Goal: Information Seeking & Learning: Learn about a topic

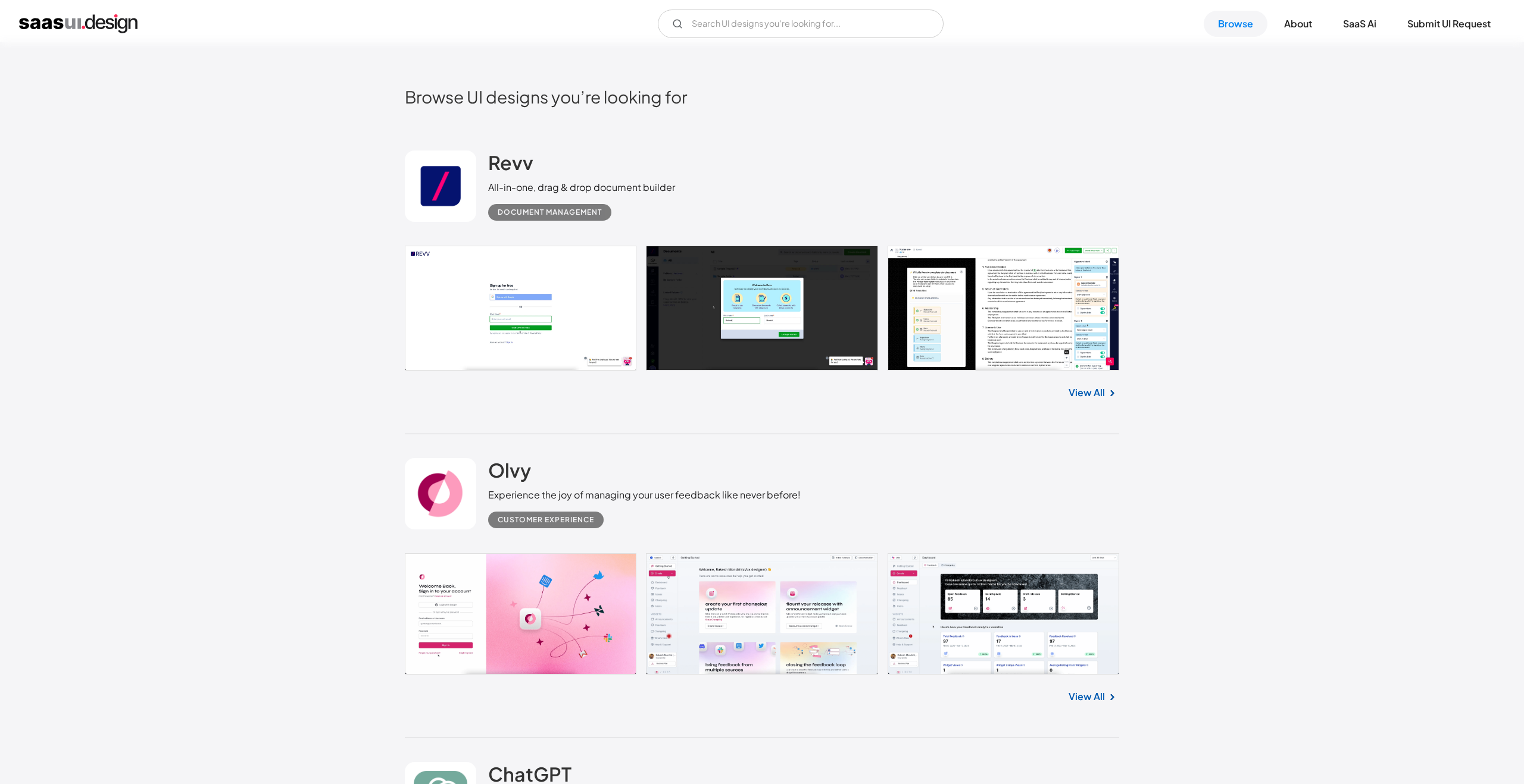
scroll to position [415, 0]
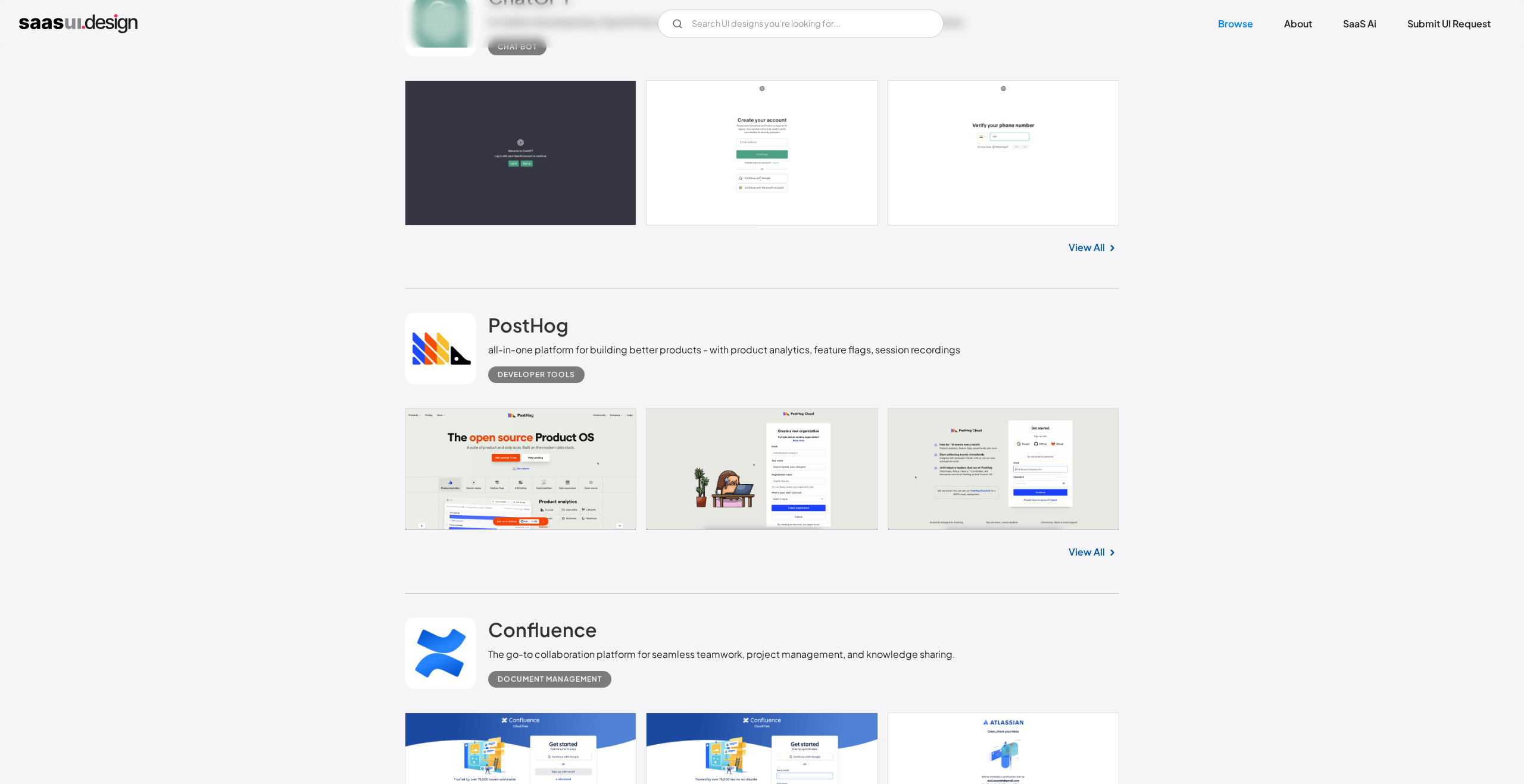
scroll to position [1205, 0]
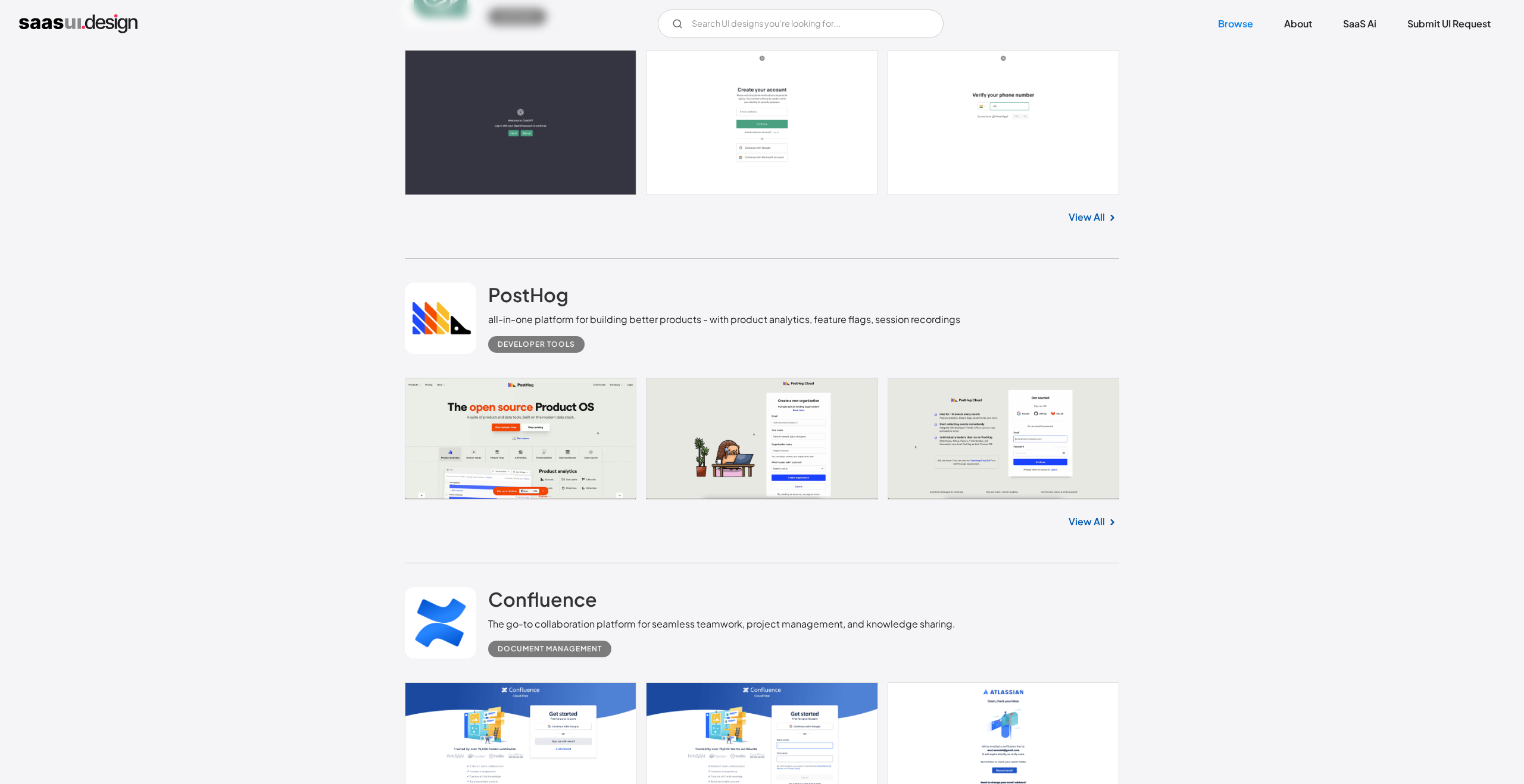
click at [523, 458] on link at bounding box center [762, 438] width 715 height 122
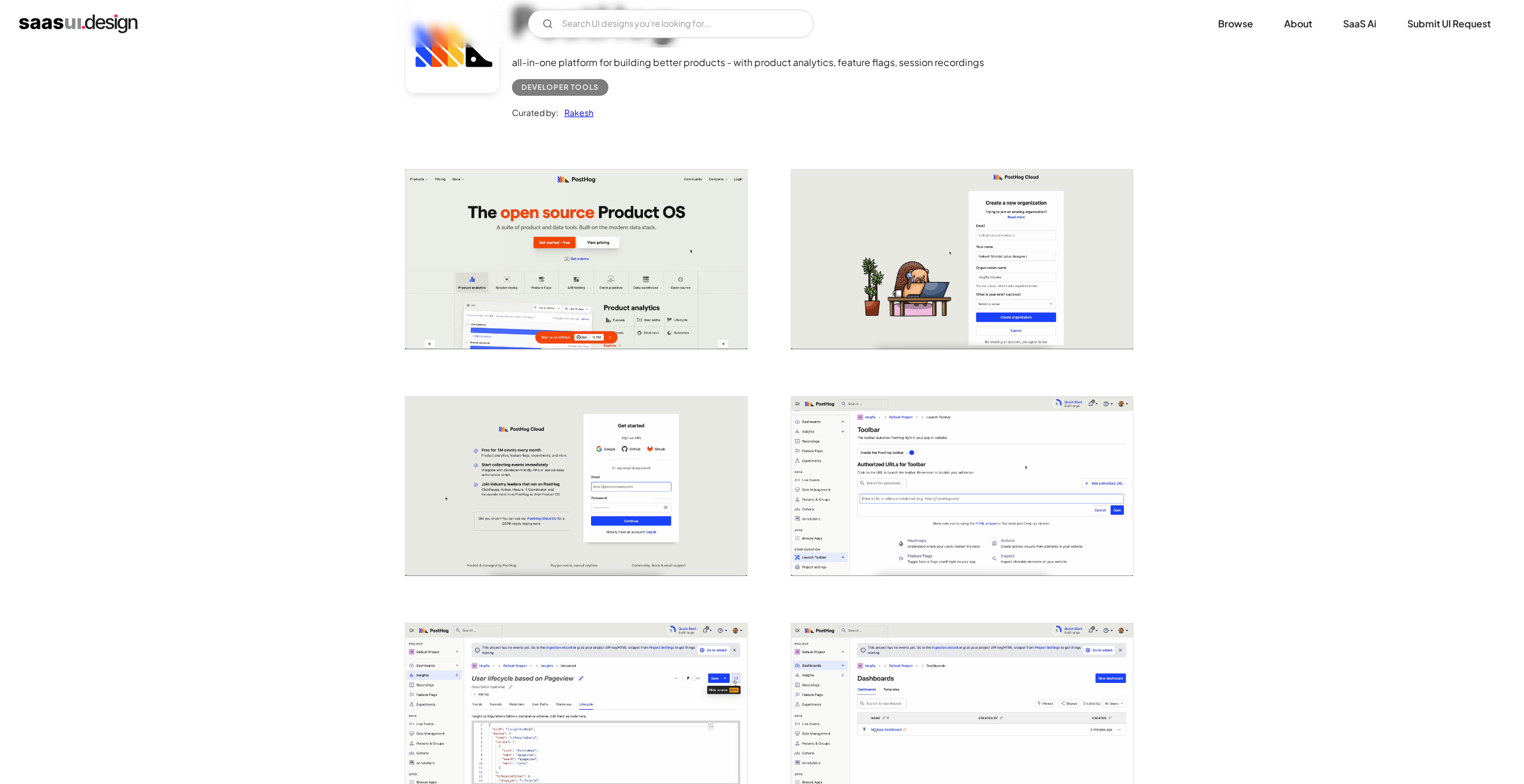
scroll to position [430, 0]
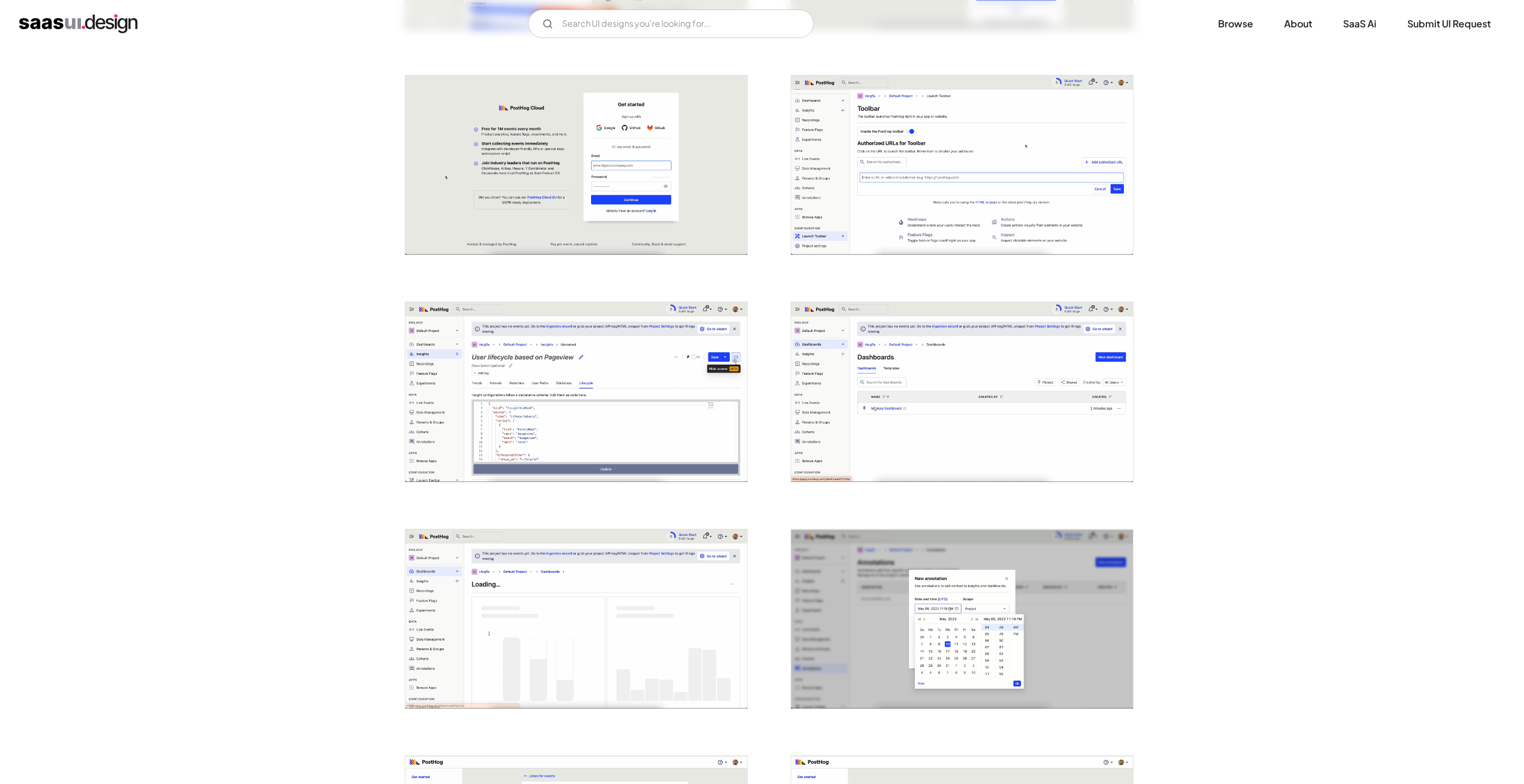
click at [900, 236] on img "open lightbox" at bounding box center [961, 165] width 342 height 180
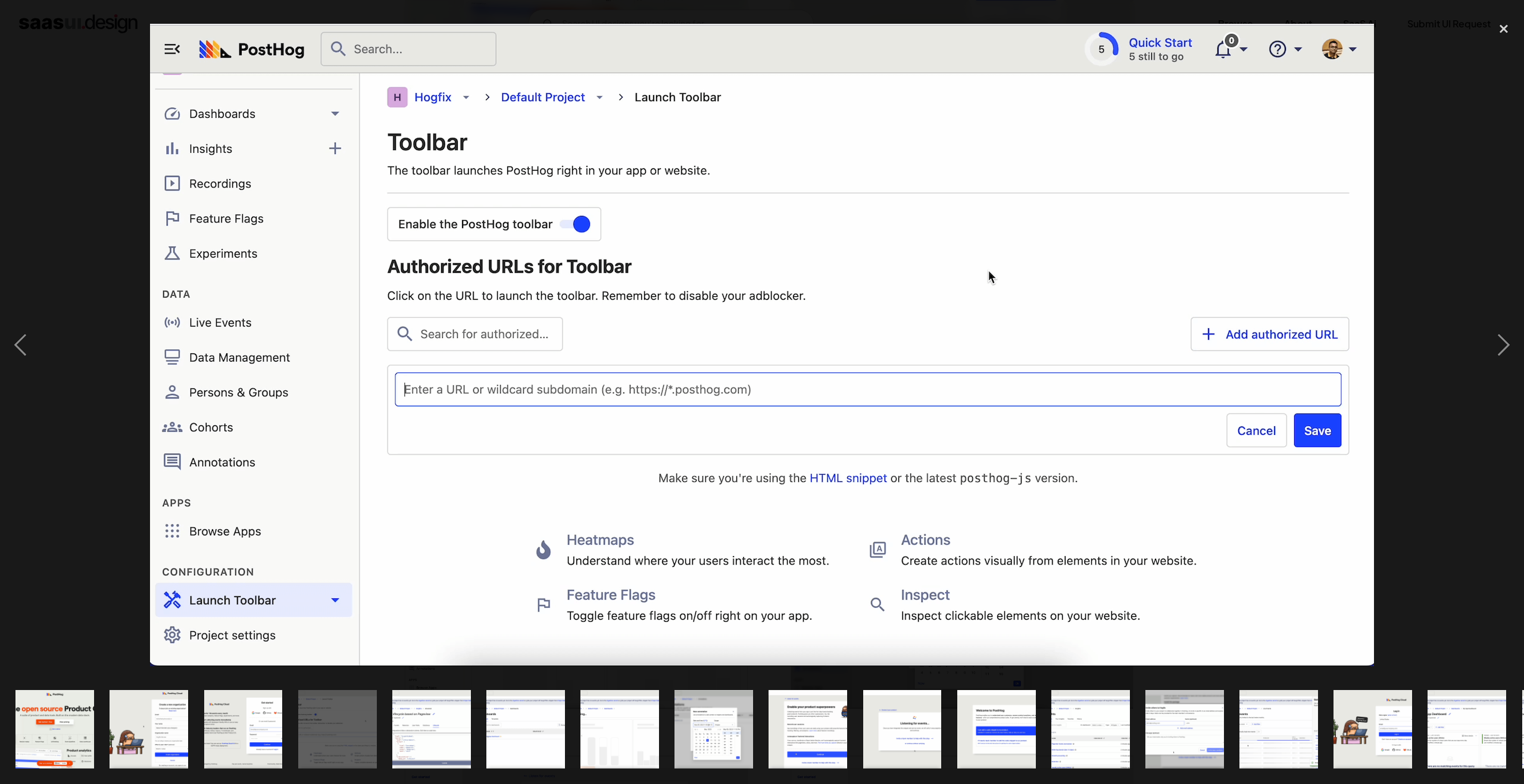
click at [1156, 341] on img at bounding box center [762, 344] width 1224 height 642
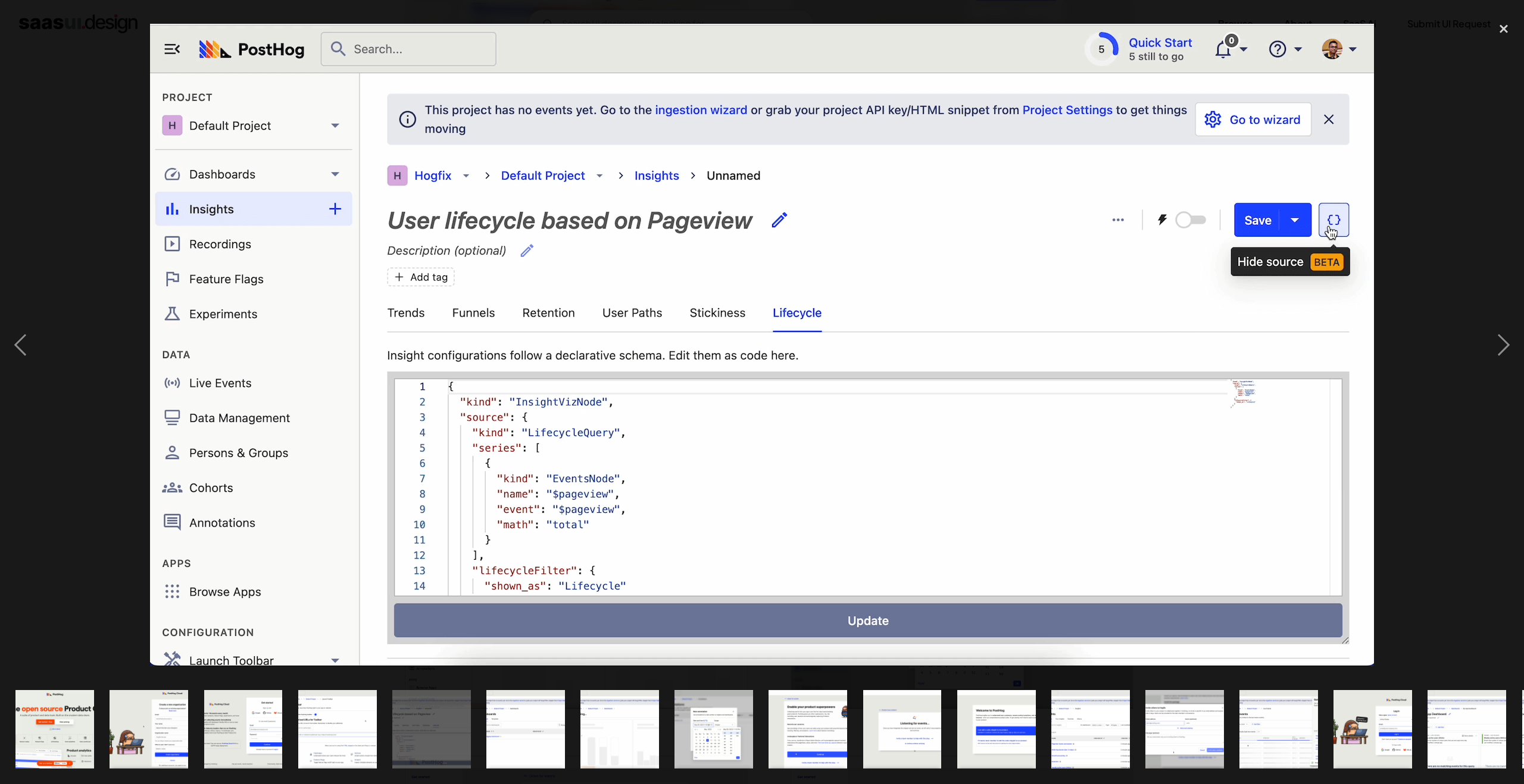
click at [1421, 418] on div at bounding box center [762, 345] width 1524 height 659
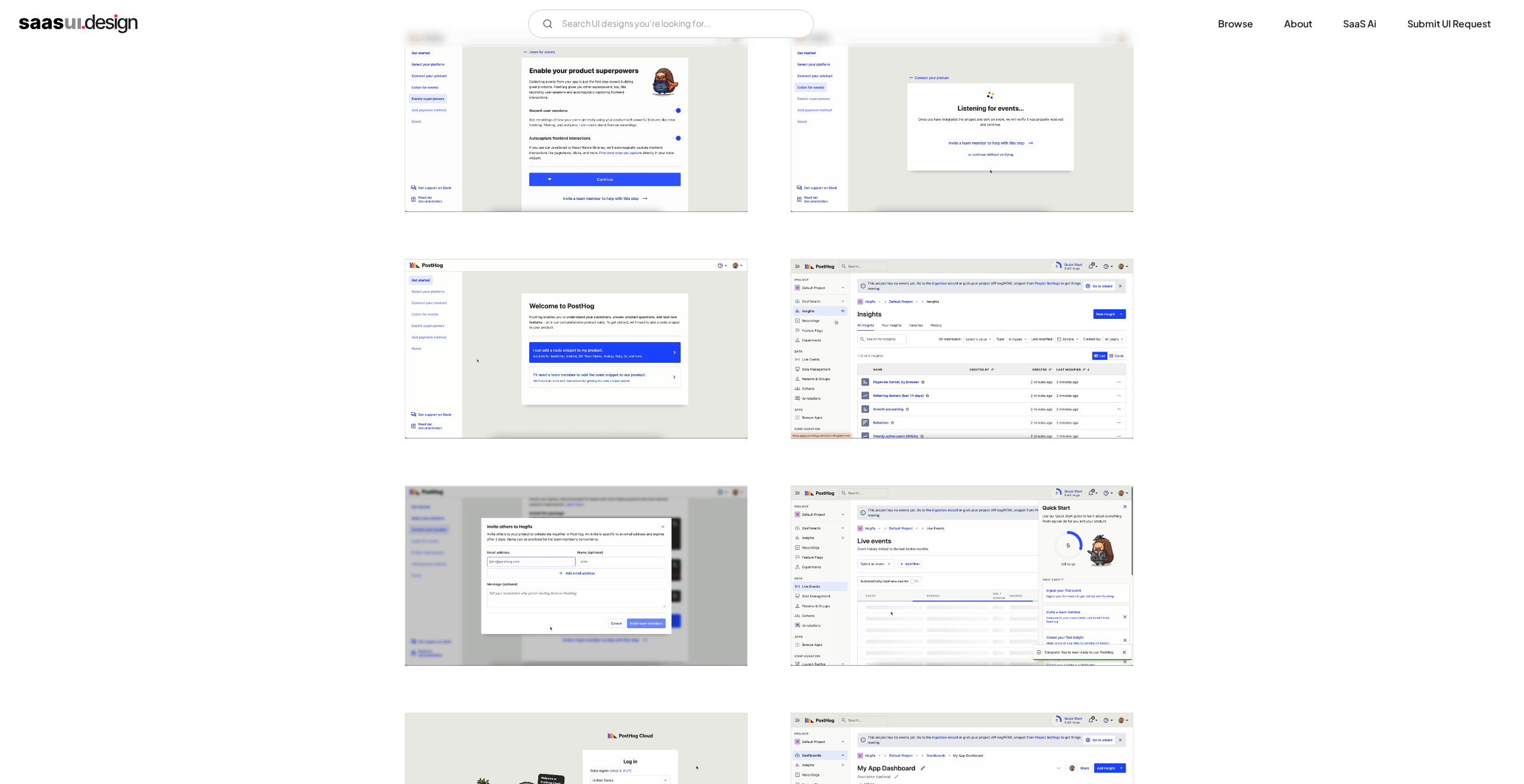
scroll to position [1155, 0]
click at [905, 536] on img "open lightbox" at bounding box center [961, 575] width 342 height 180
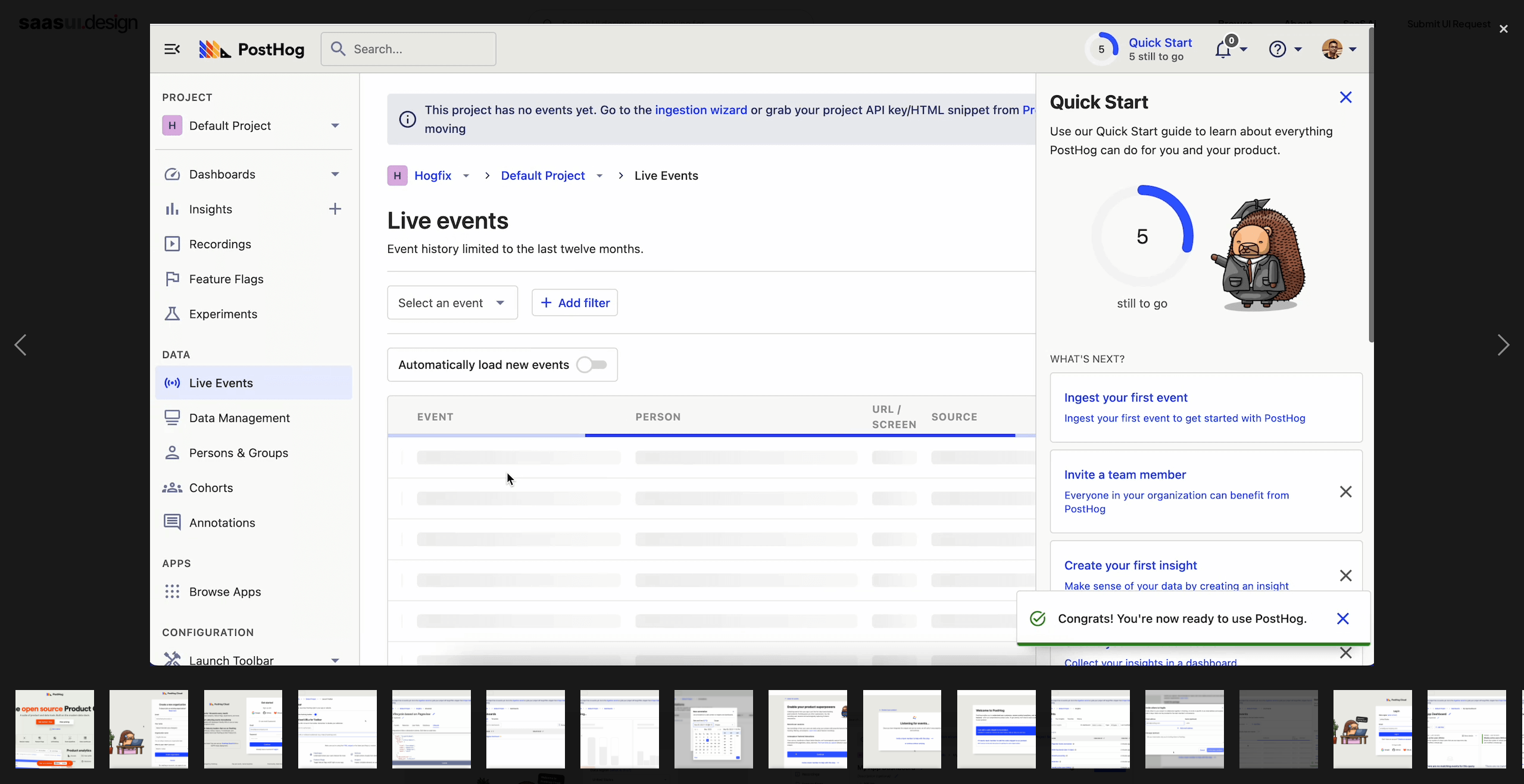
click at [1433, 475] on div at bounding box center [762, 345] width 1524 height 659
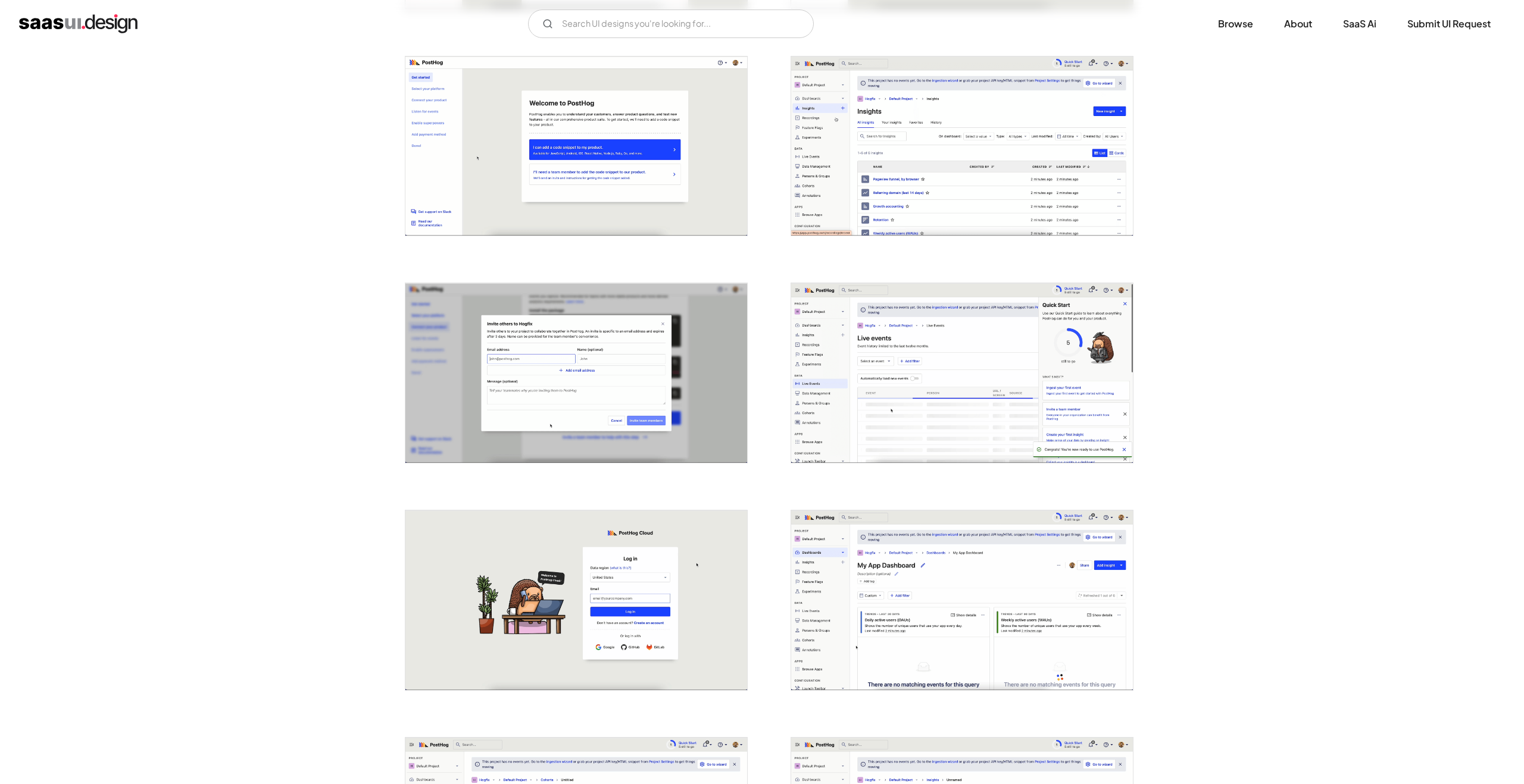
scroll to position [1619, 0]
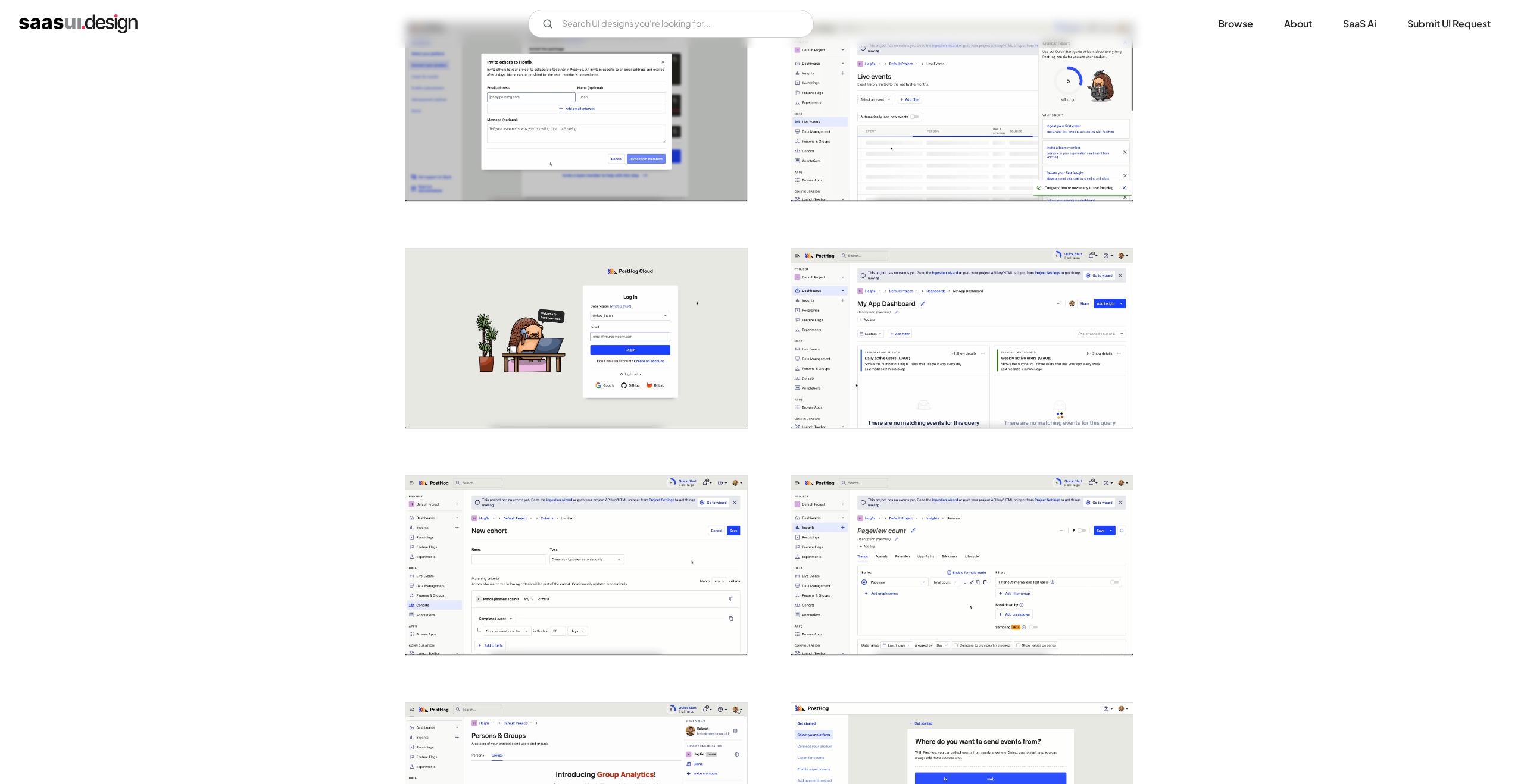
click at [649, 526] on img "open lightbox" at bounding box center [576, 566] width 342 height 180
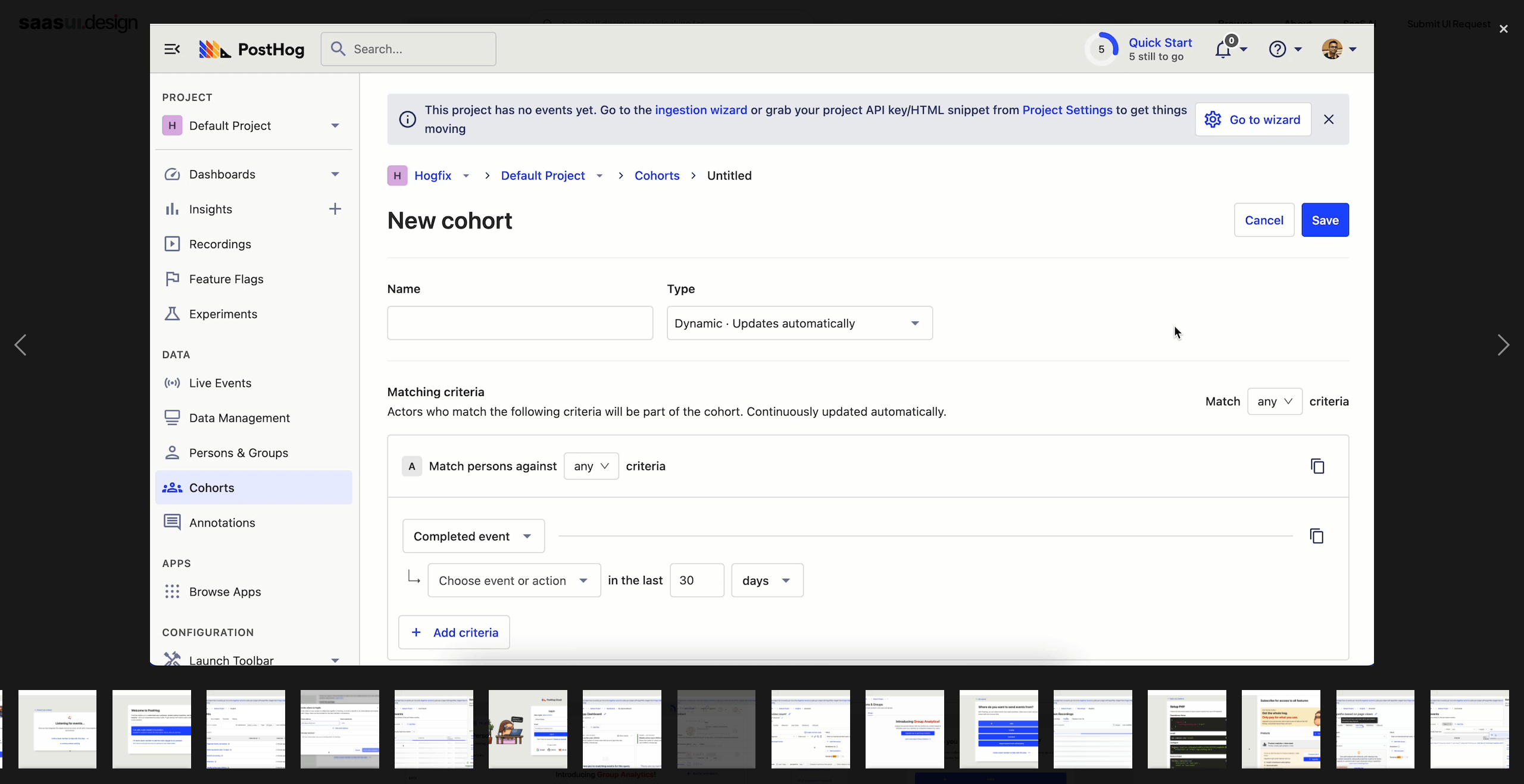
scroll to position [0, 845]
click at [1523, 410] on div "next image" at bounding box center [1503, 345] width 41 height 659
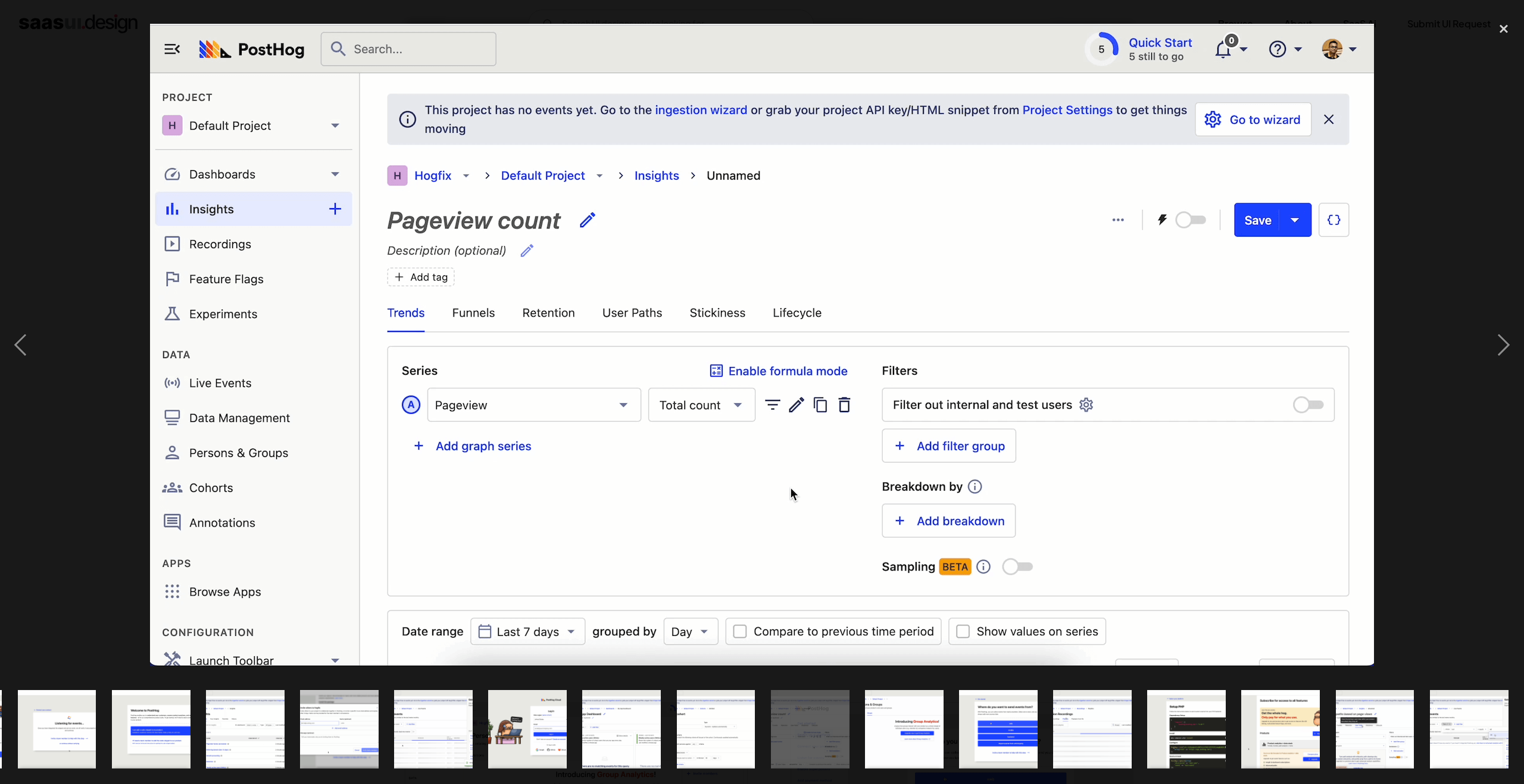
click at [1359, 428] on img at bounding box center [762, 344] width 1224 height 642
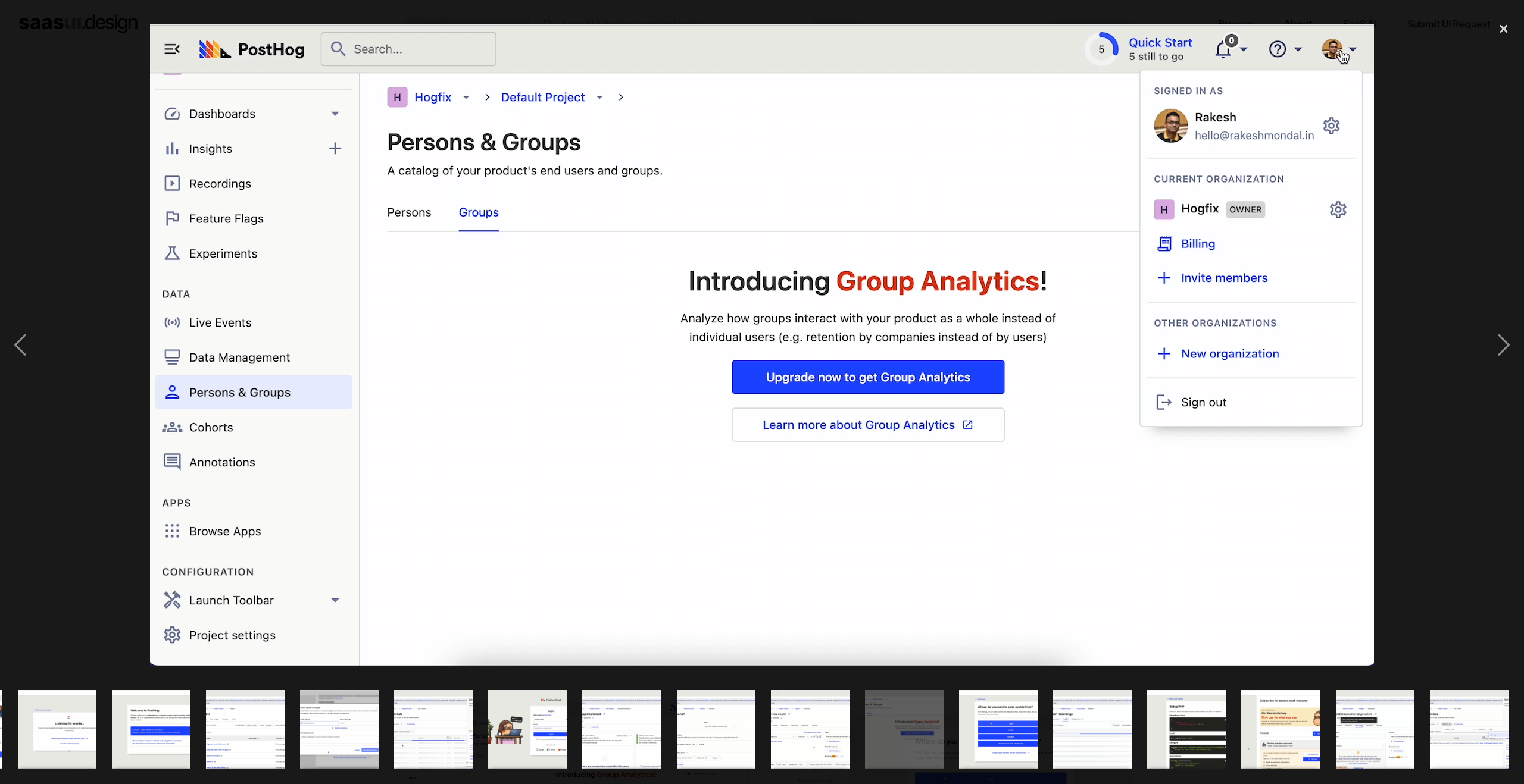
click at [131, 164] on div at bounding box center [762, 345] width 1524 height 659
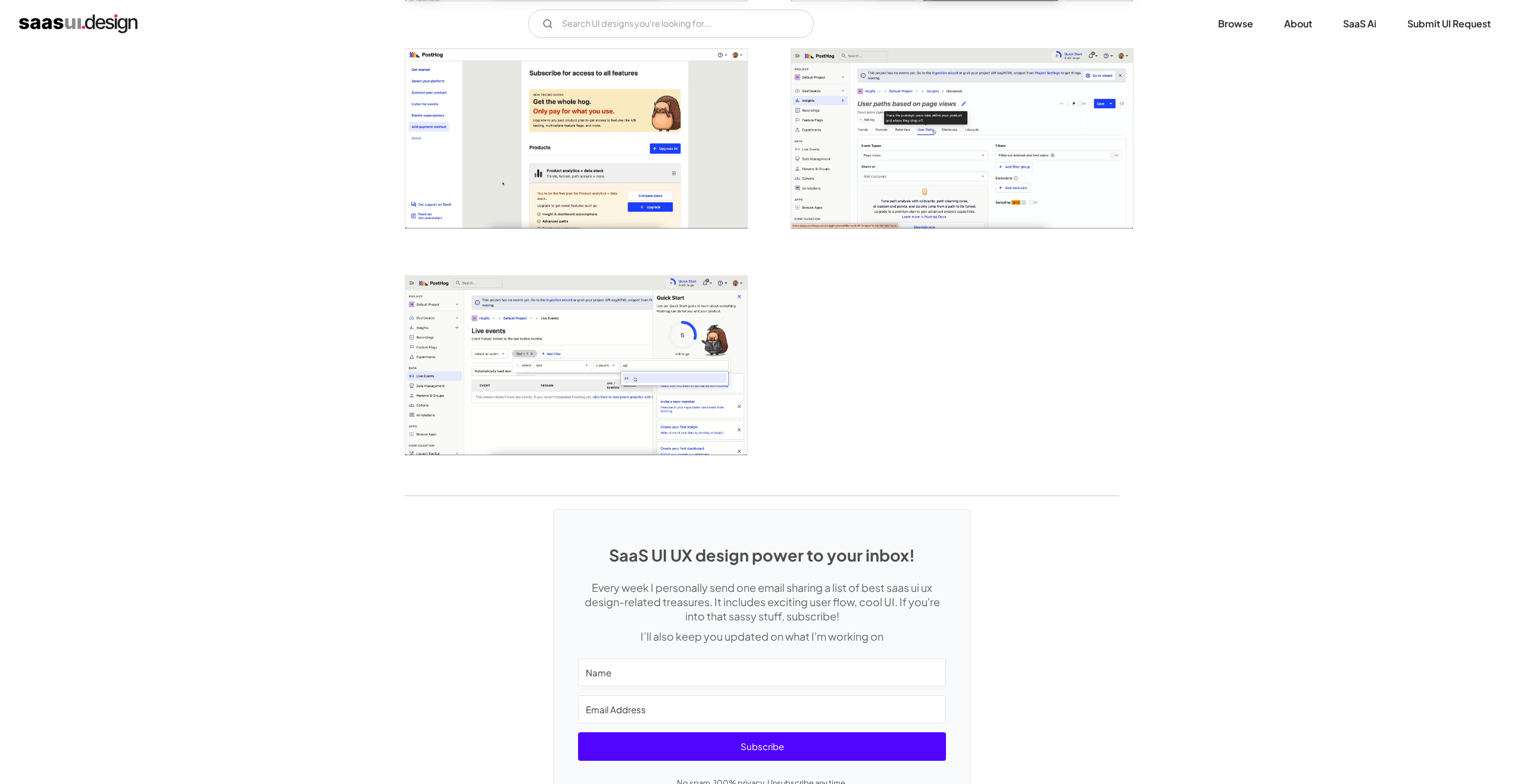
scroll to position [1606, 0]
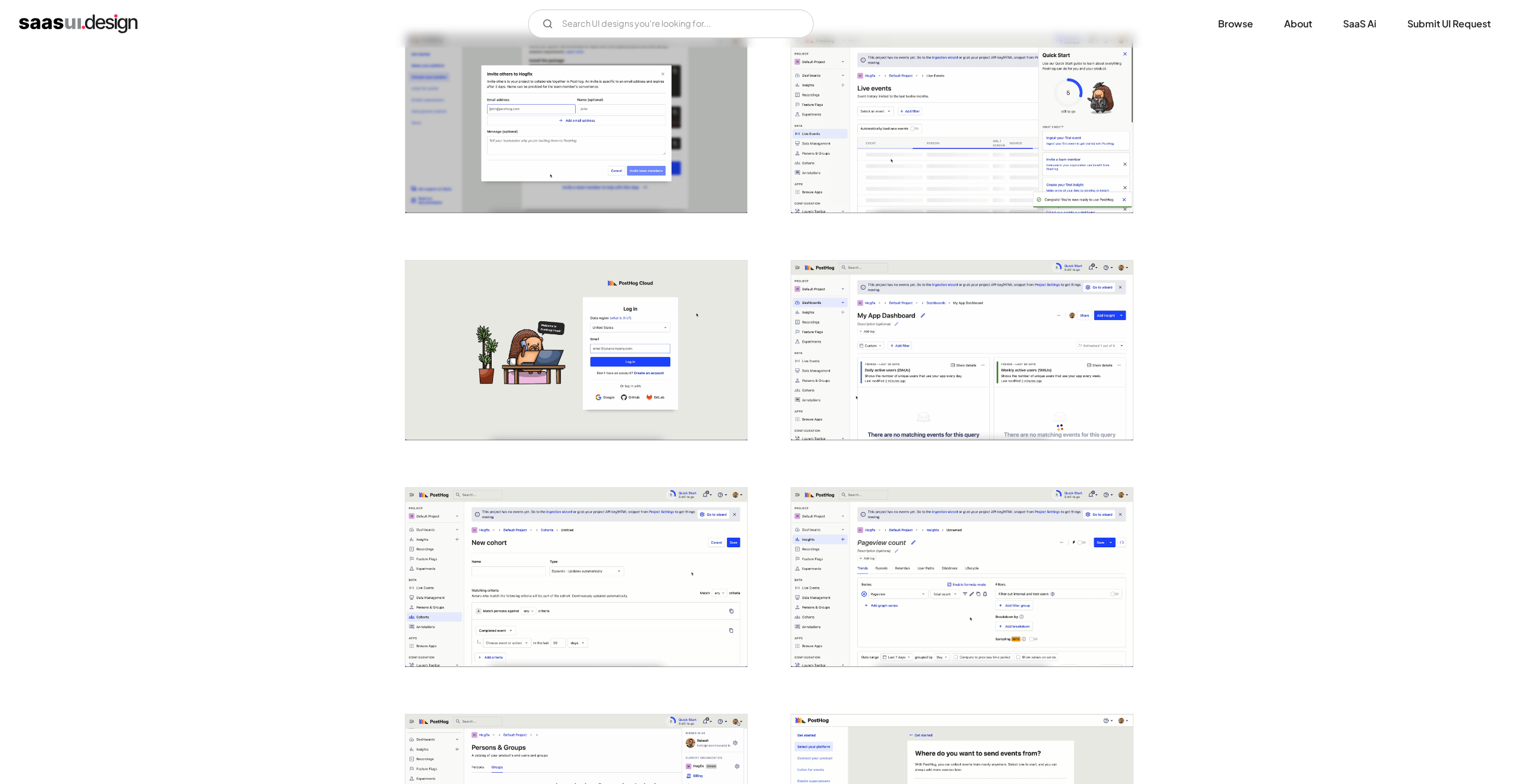
click at [126, 20] on img "home" at bounding box center [78, 24] width 118 height 19
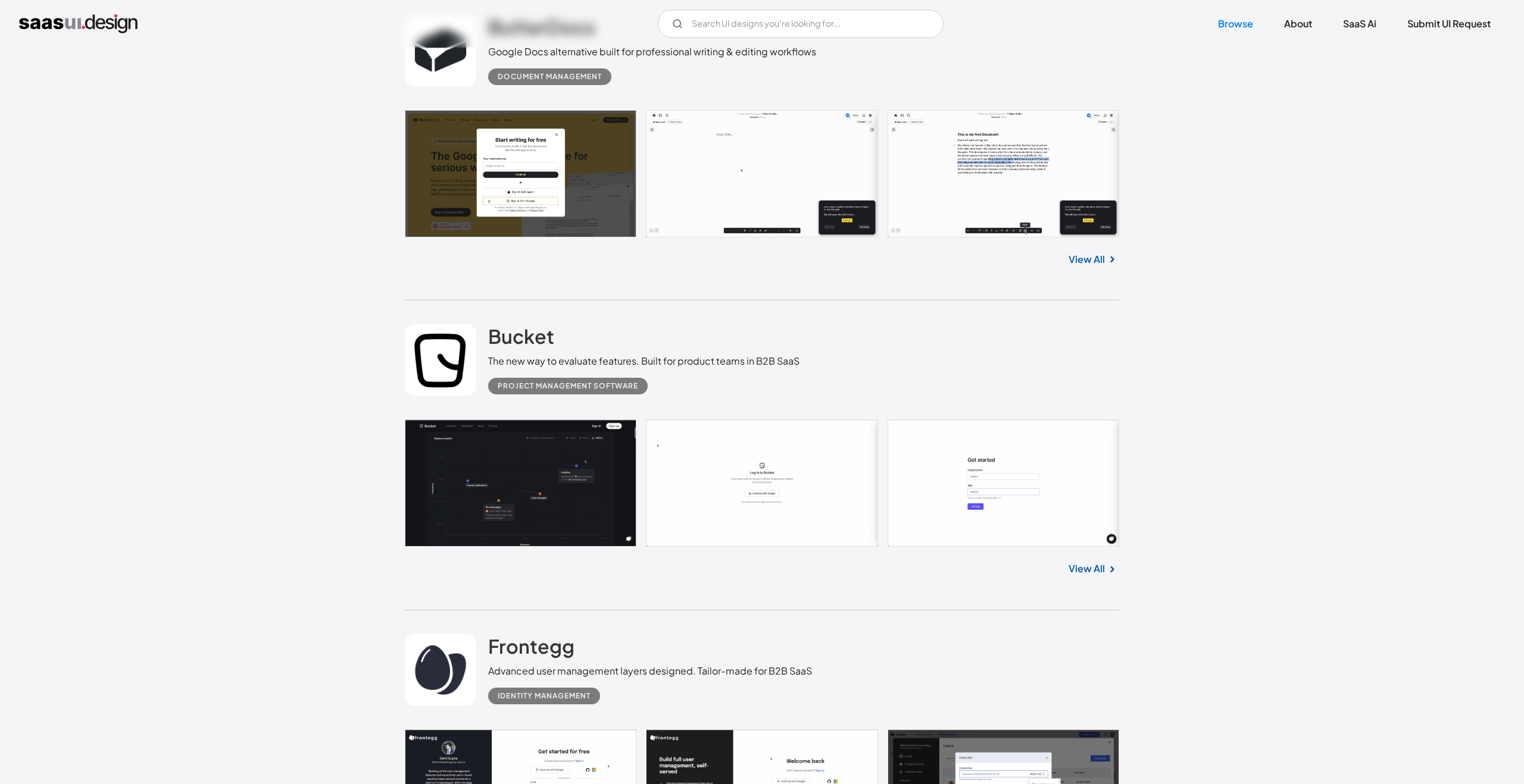
scroll to position [3380, 0]
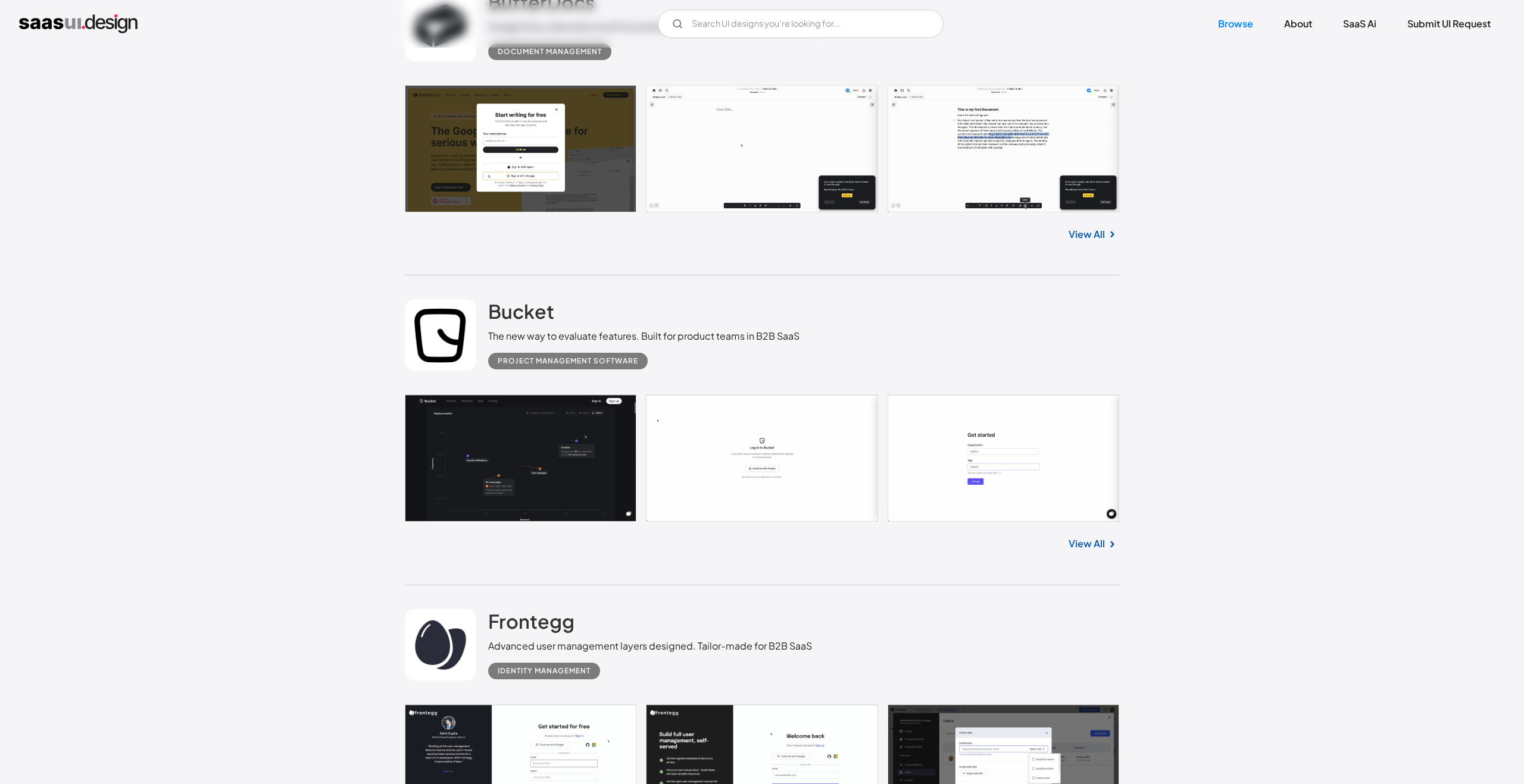
click at [732, 133] on link at bounding box center [762, 148] width 715 height 128
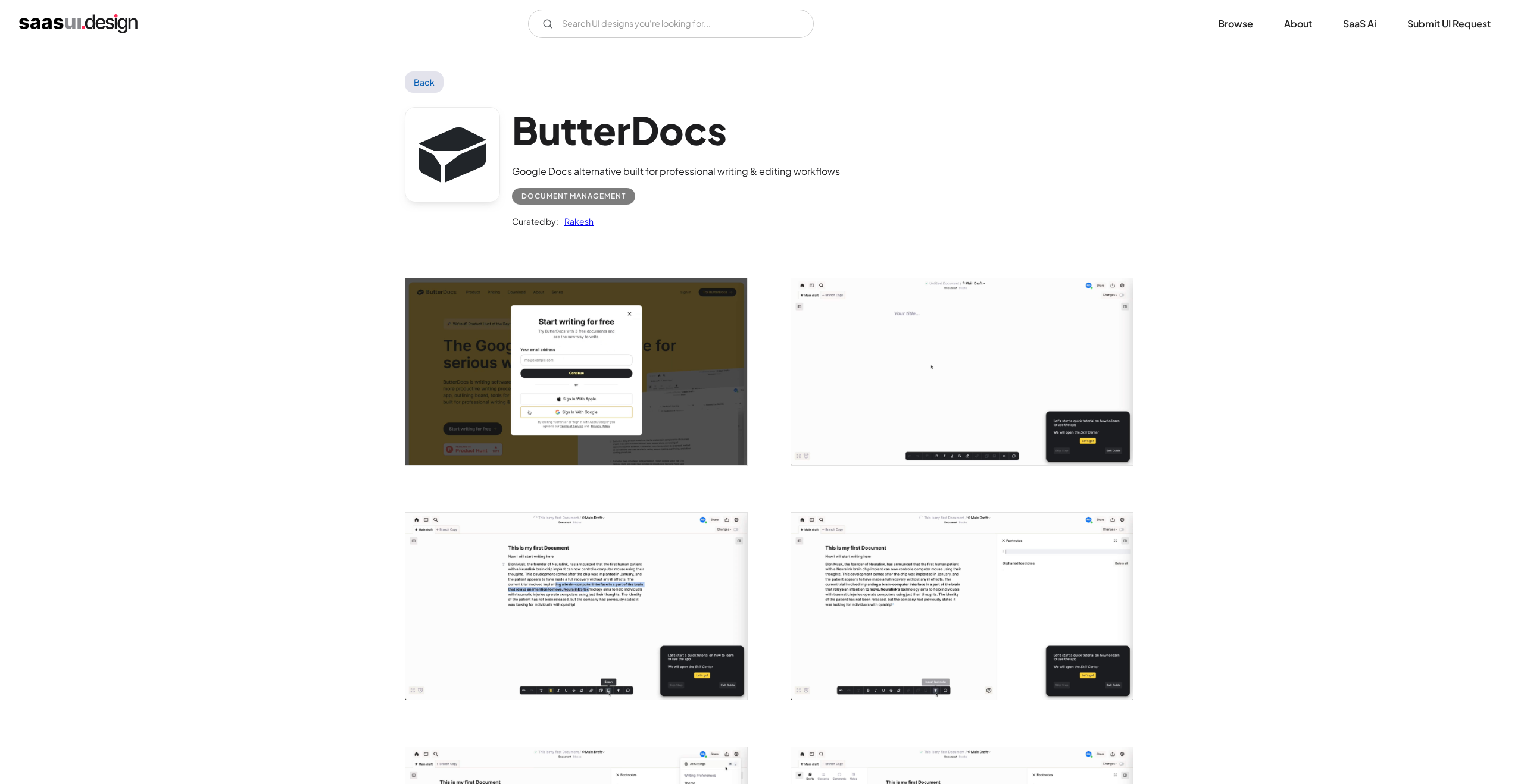
click at [848, 344] on img "open lightbox" at bounding box center [961, 372] width 342 height 187
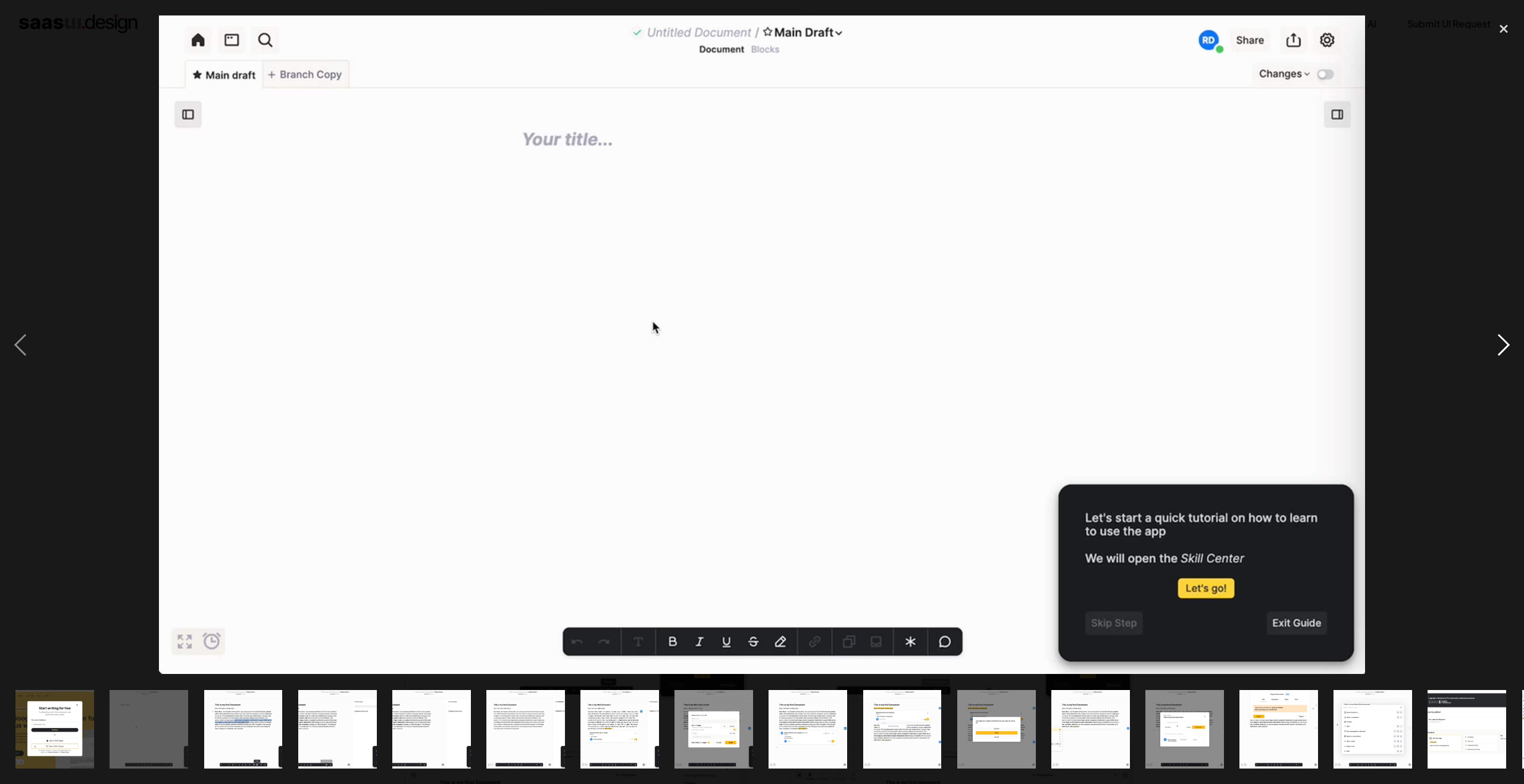
click at [1499, 350] on div "next image" at bounding box center [1503, 345] width 41 height 659
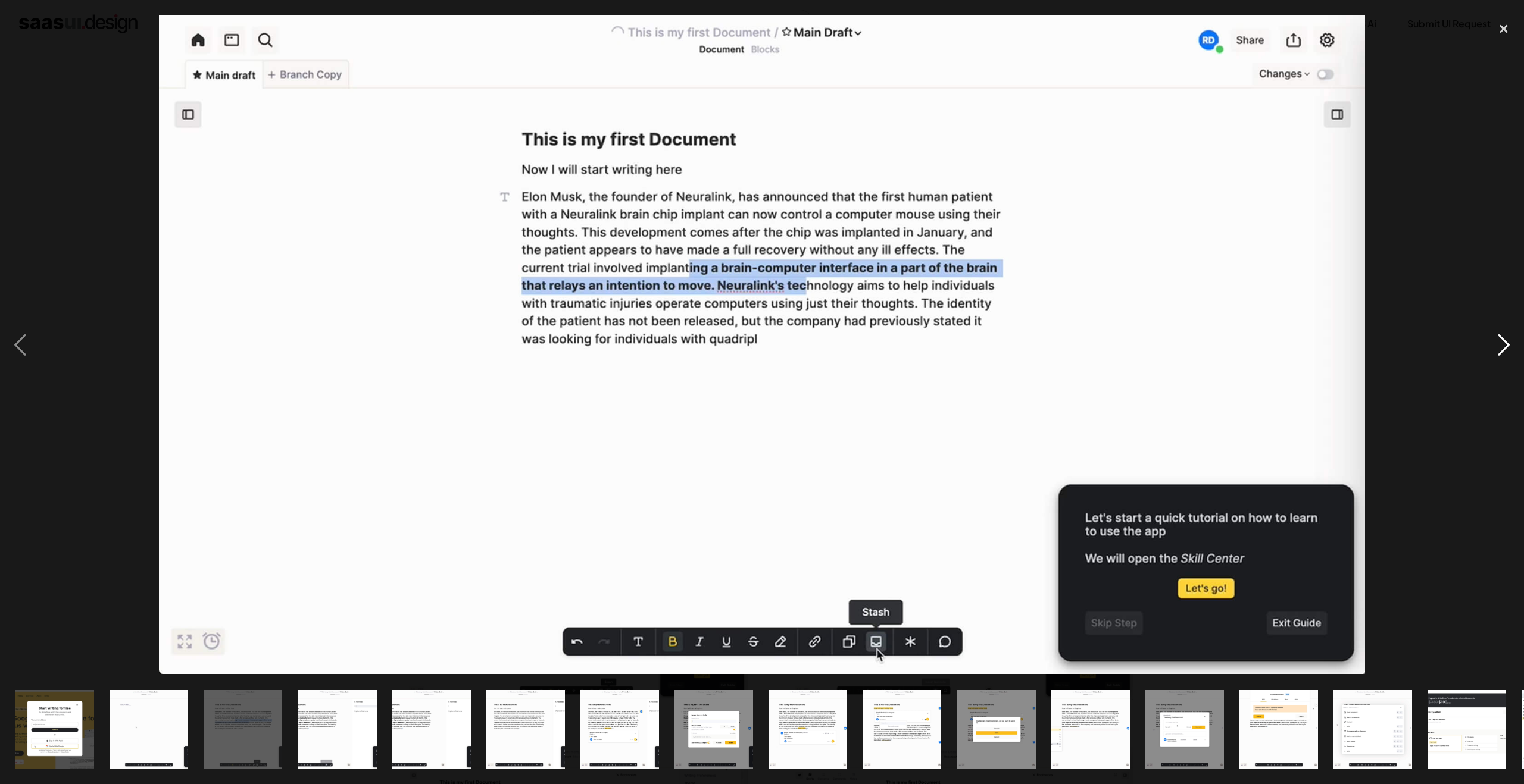
click at [1499, 350] on div "next image" at bounding box center [1503, 345] width 41 height 659
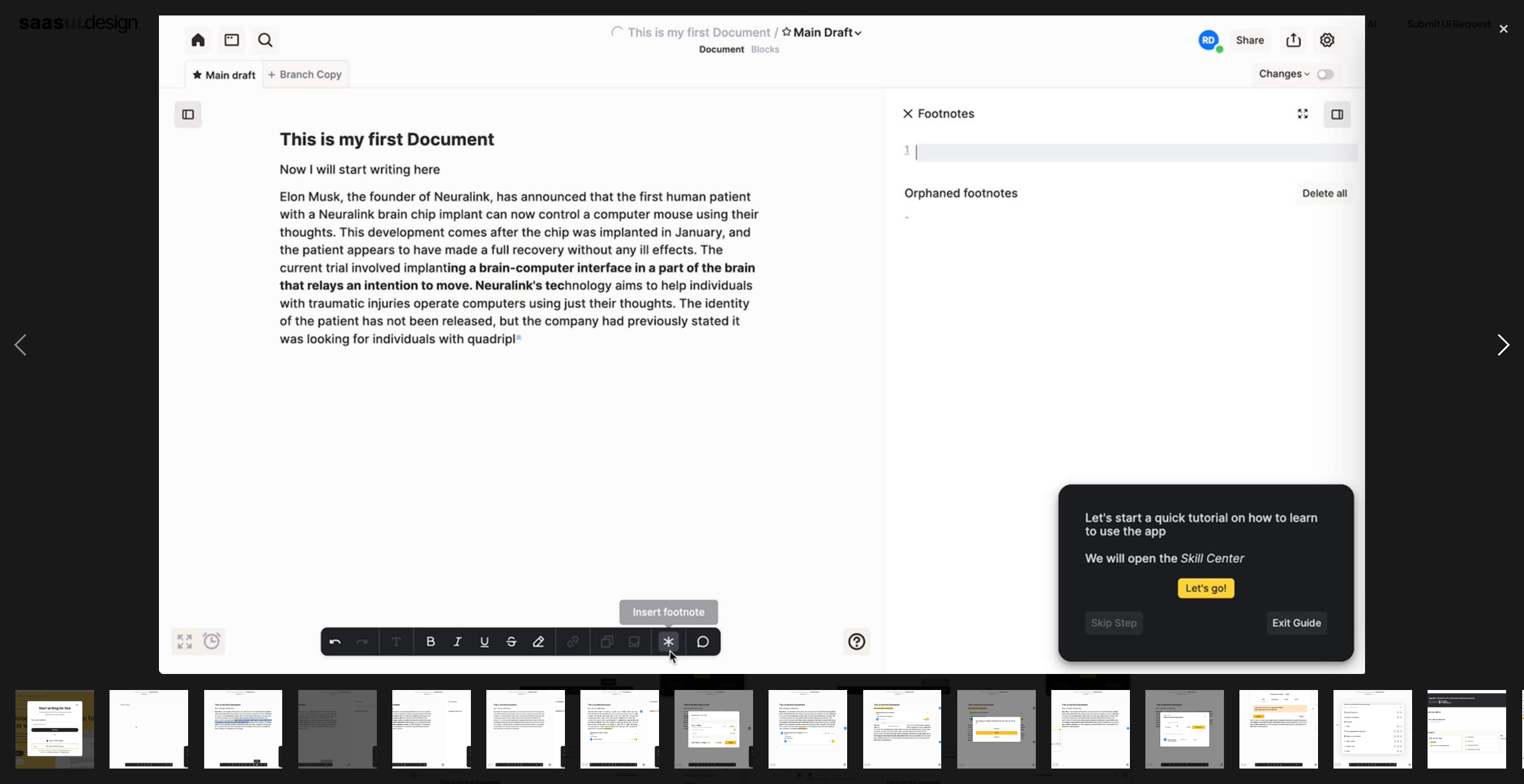
click at [1499, 350] on div "next image" at bounding box center [1503, 345] width 41 height 659
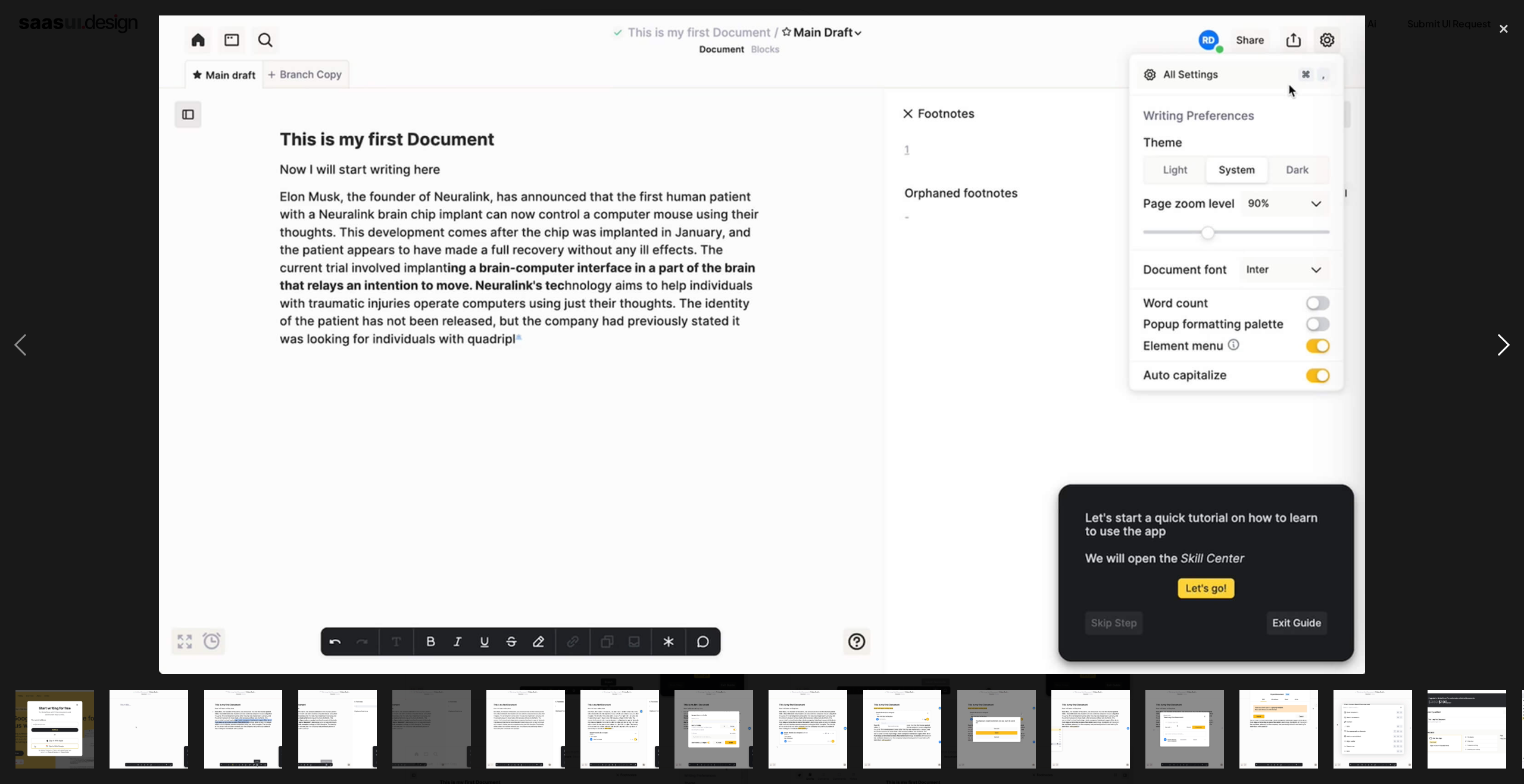
click at [1499, 350] on div "next image" at bounding box center [1503, 345] width 41 height 659
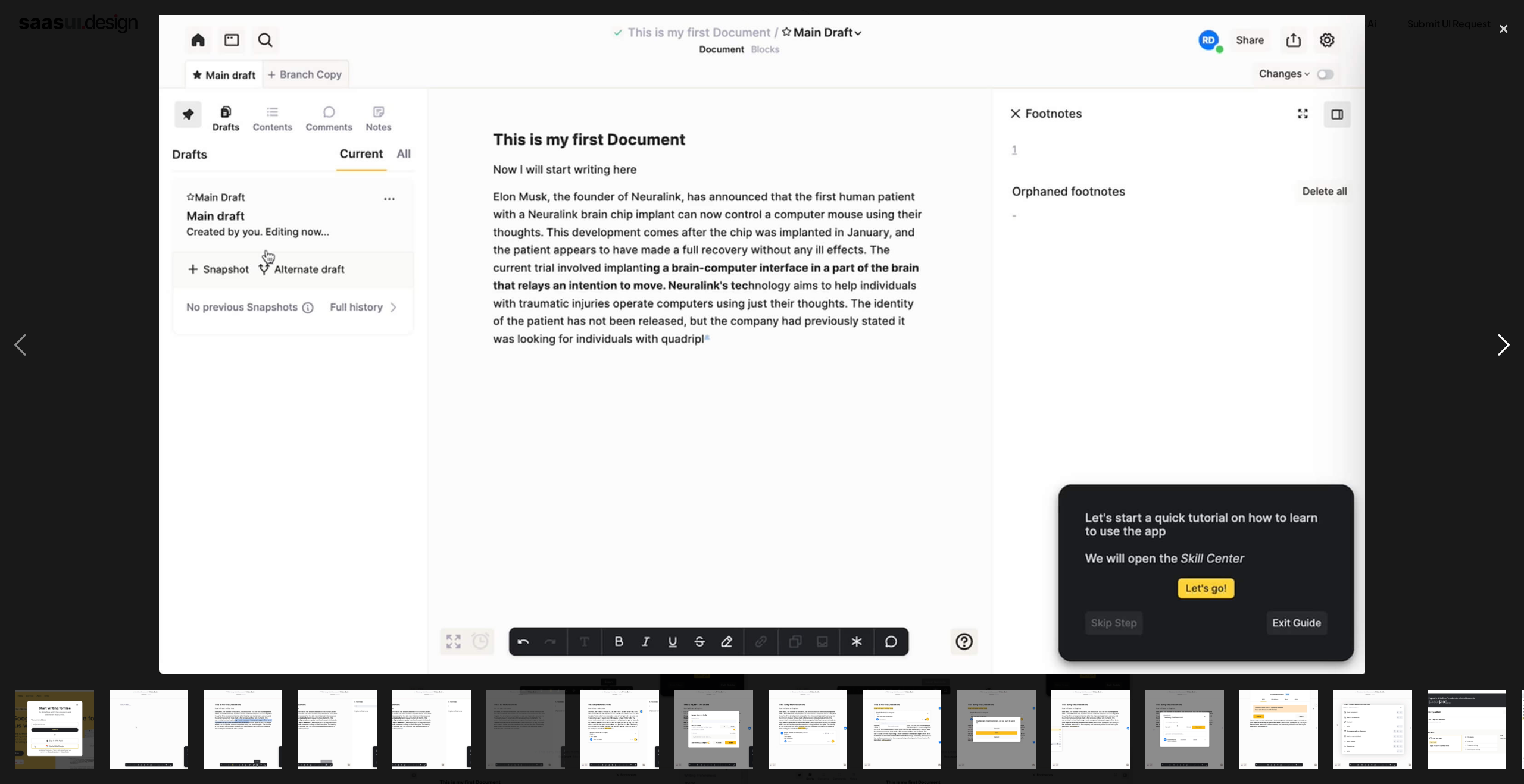
click at [1499, 351] on div "next image" at bounding box center [1503, 345] width 41 height 659
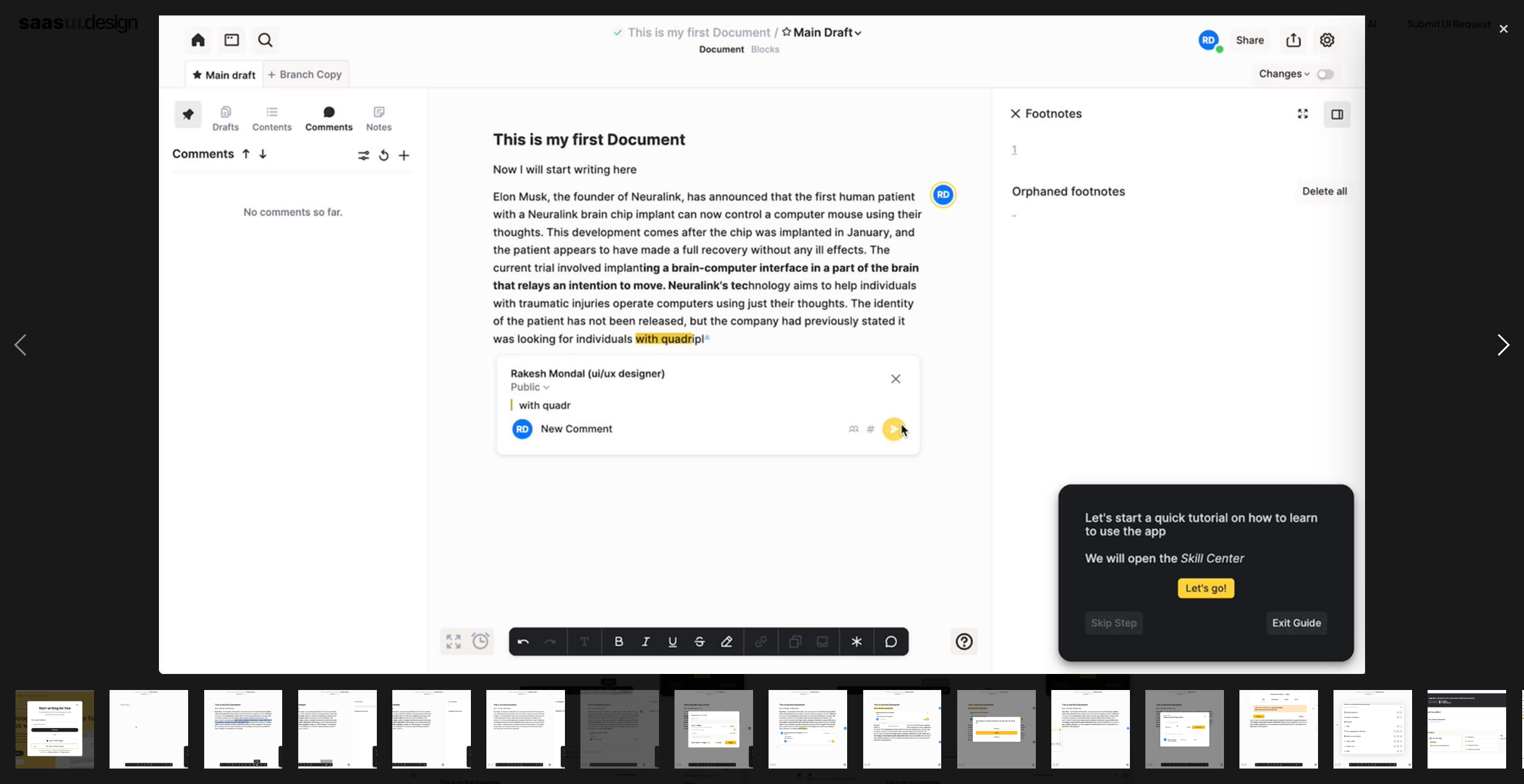
click at [1499, 351] on div "next image" at bounding box center [1503, 345] width 41 height 659
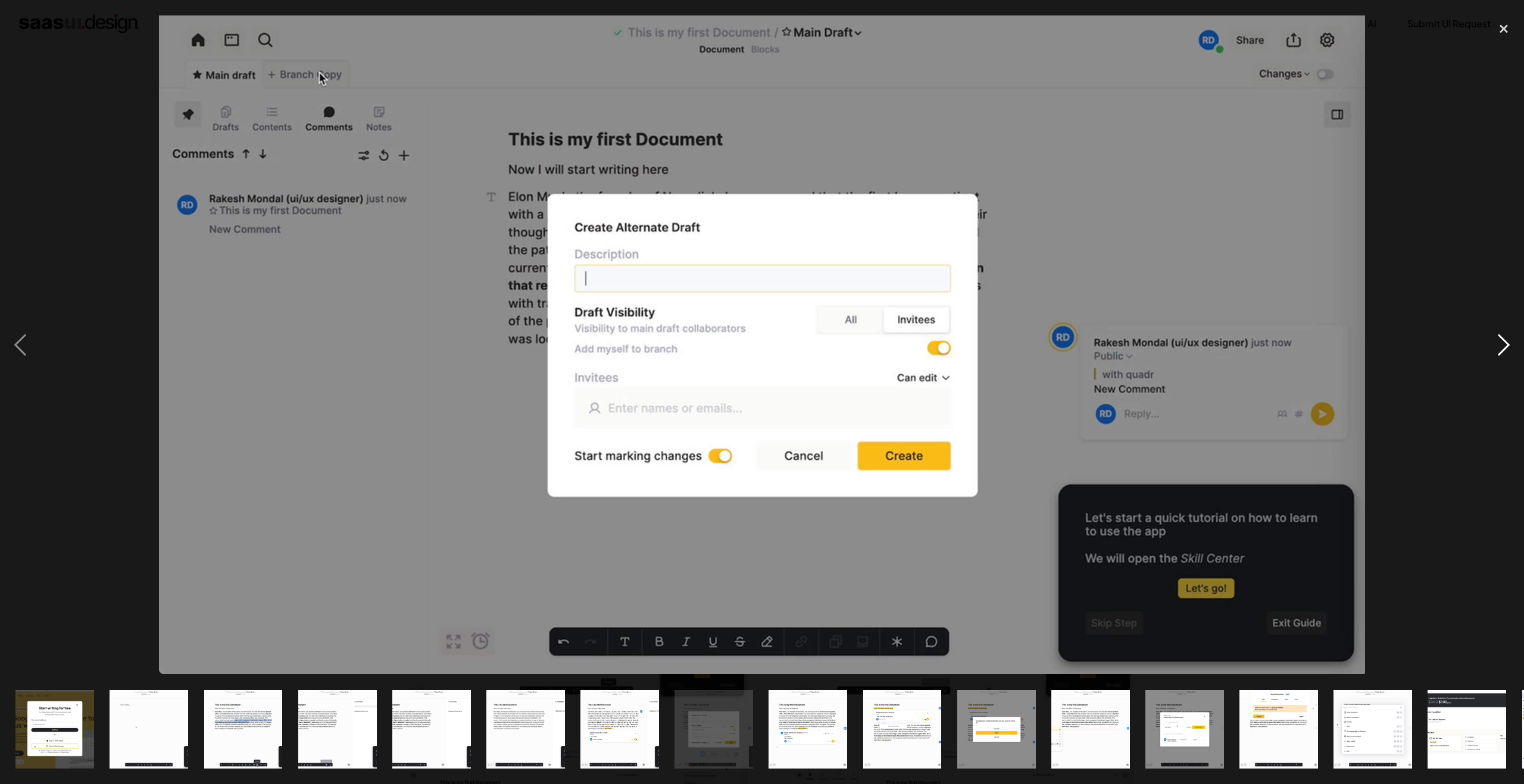
click at [1499, 351] on div "next image" at bounding box center [1503, 345] width 41 height 659
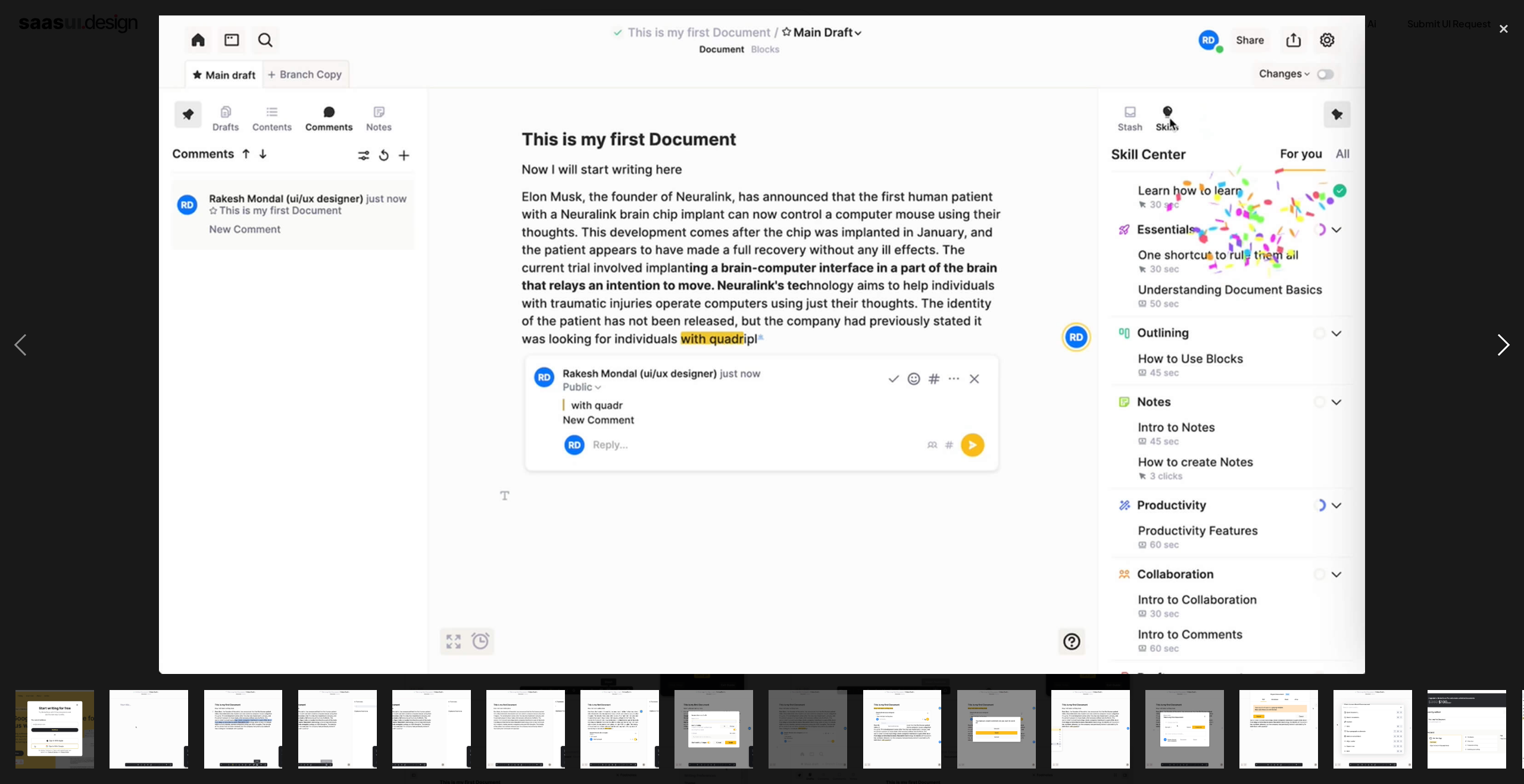
click at [1492, 349] on div "next image" at bounding box center [1503, 345] width 41 height 659
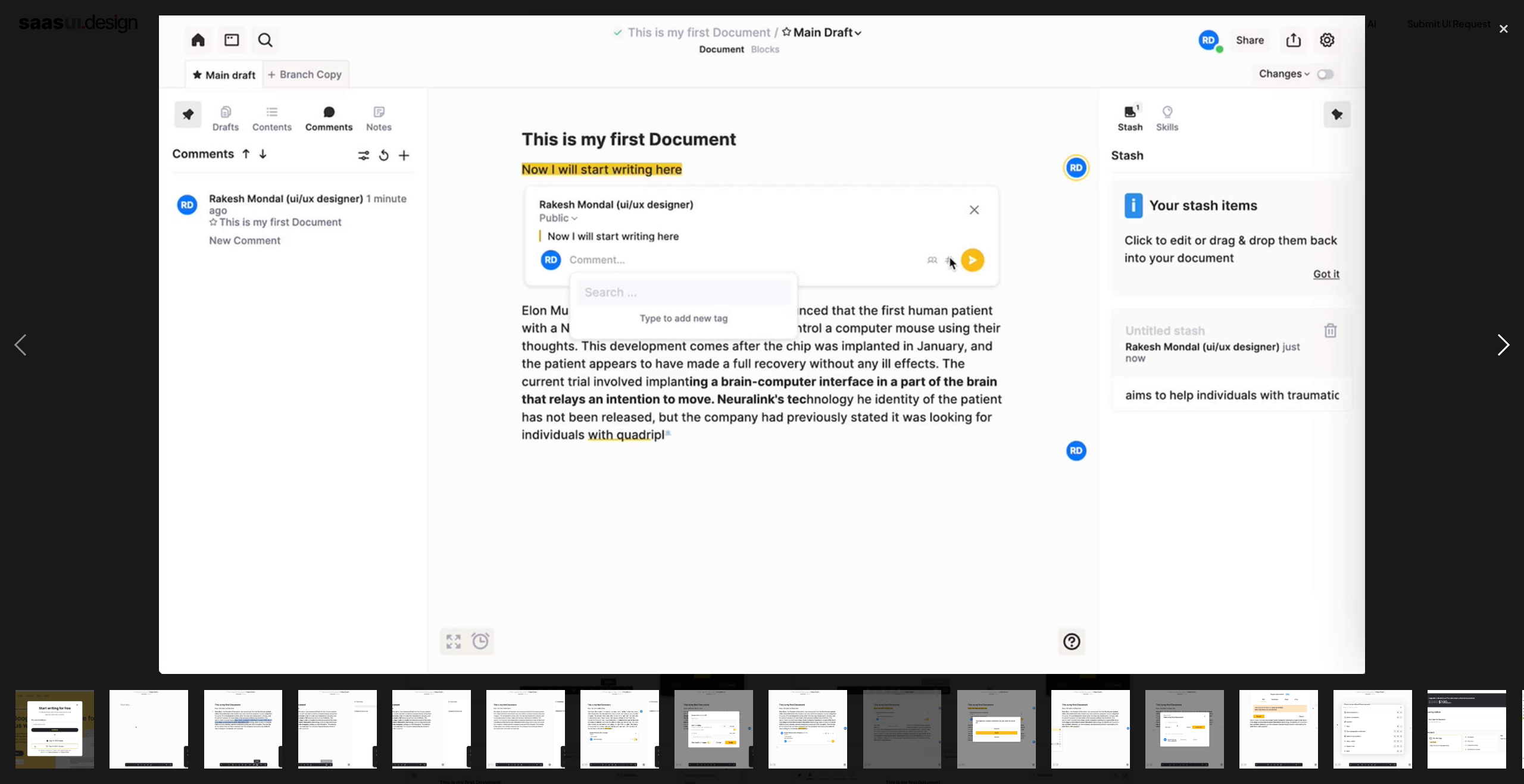
click at [1492, 351] on div "next image" at bounding box center [1503, 345] width 41 height 659
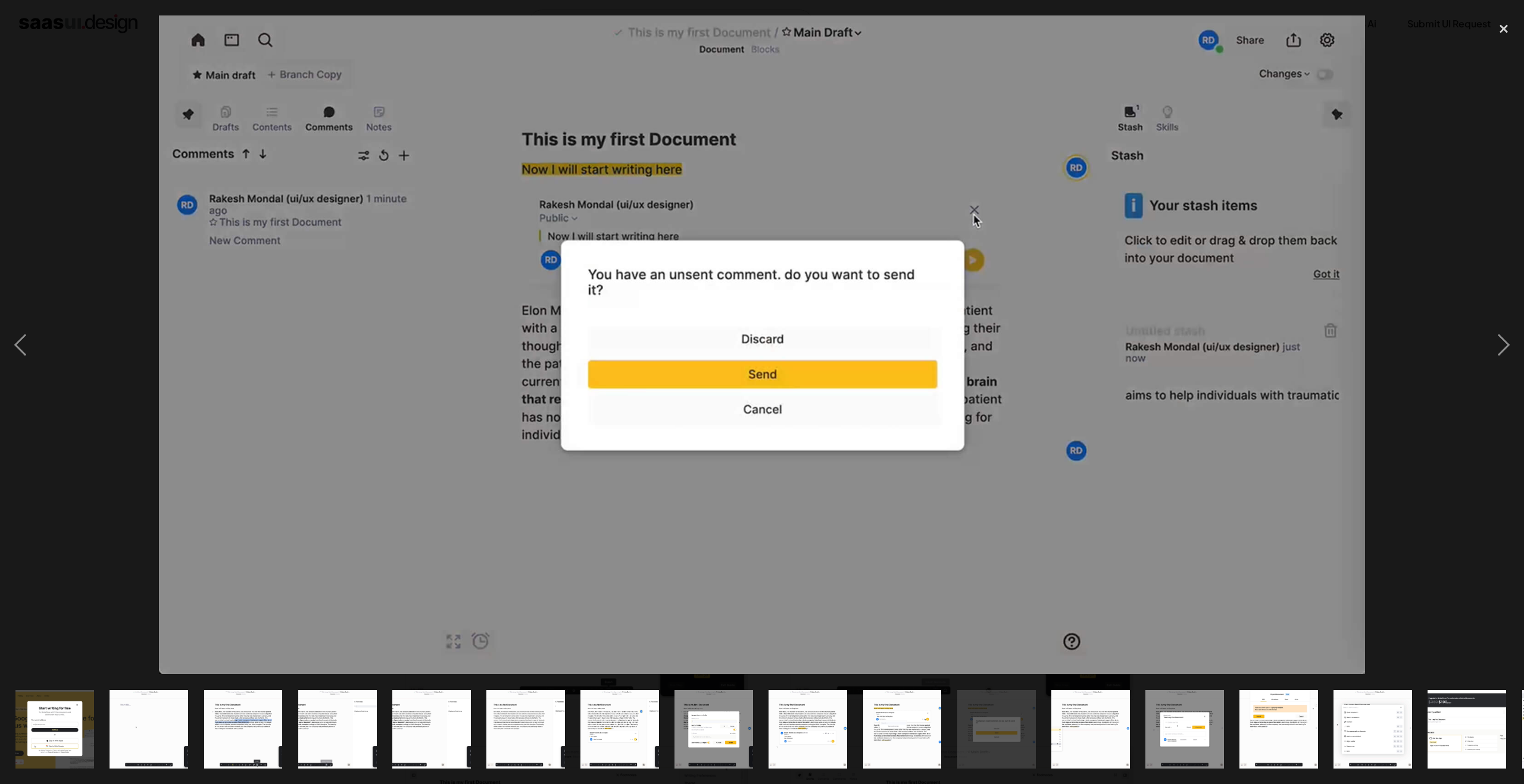
click at [1370, 232] on div at bounding box center [762, 345] width 1524 height 659
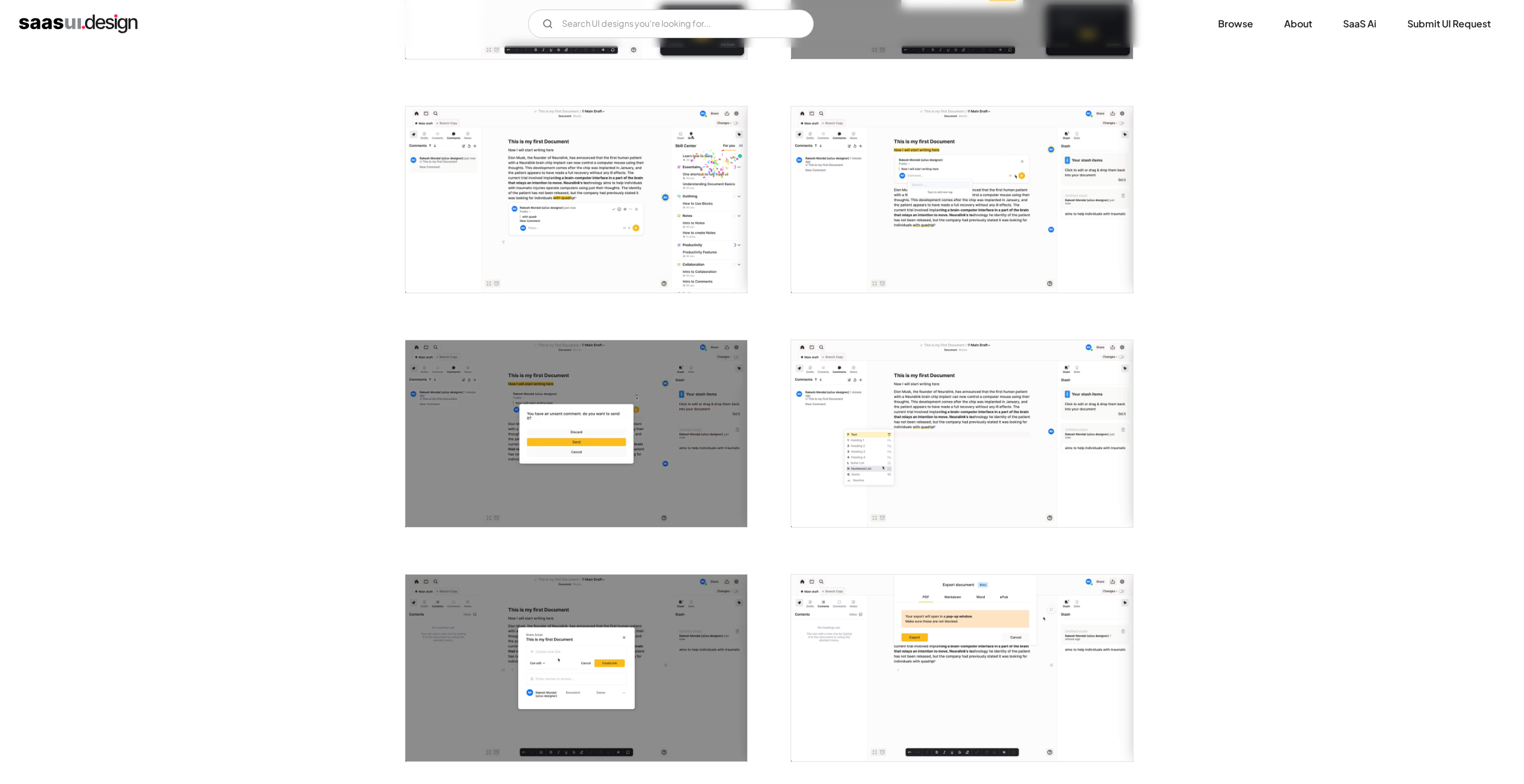
scroll to position [94, 0]
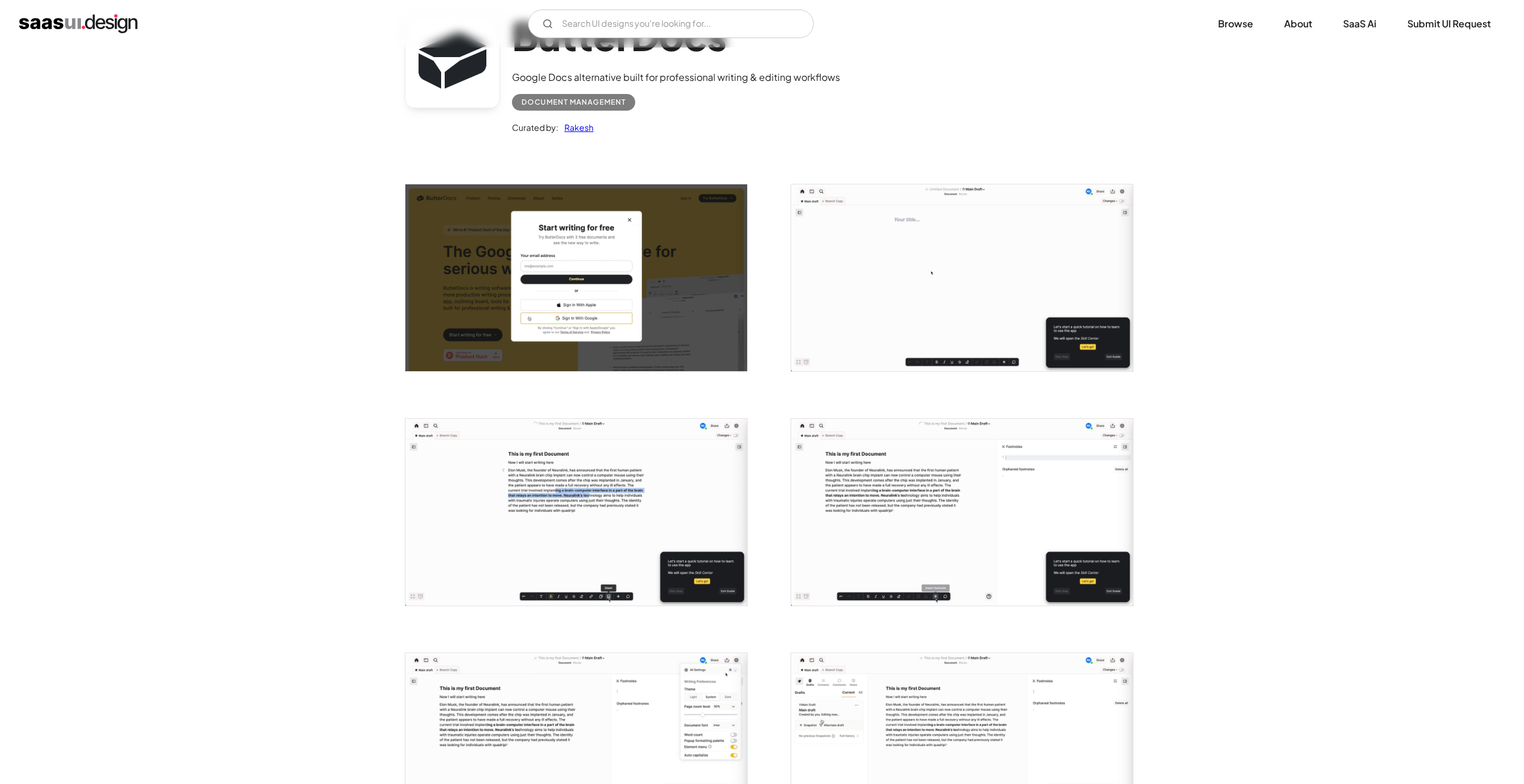
click at [104, 20] on img "home" at bounding box center [78, 24] width 118 height 19
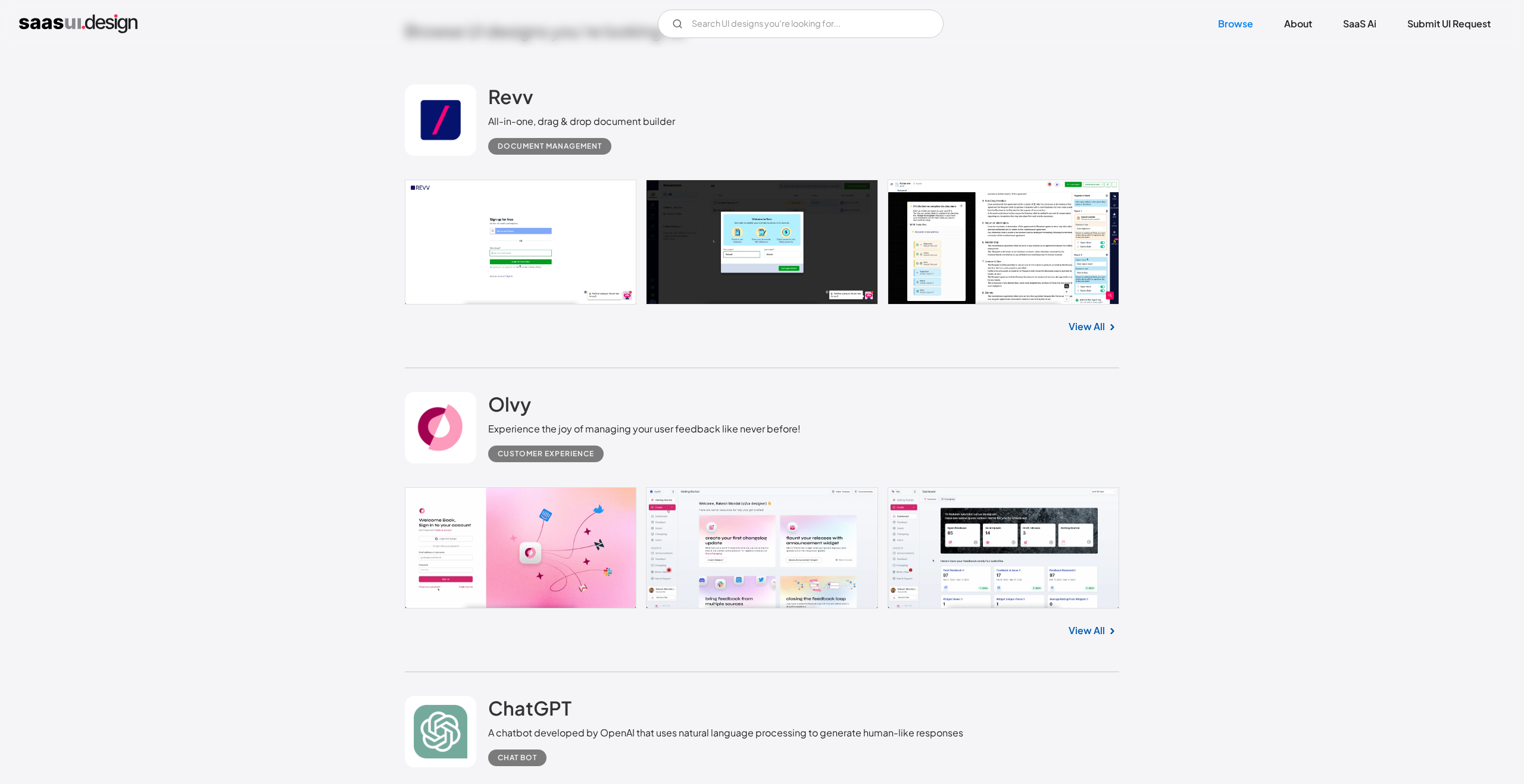
scroll to position [131, 0]
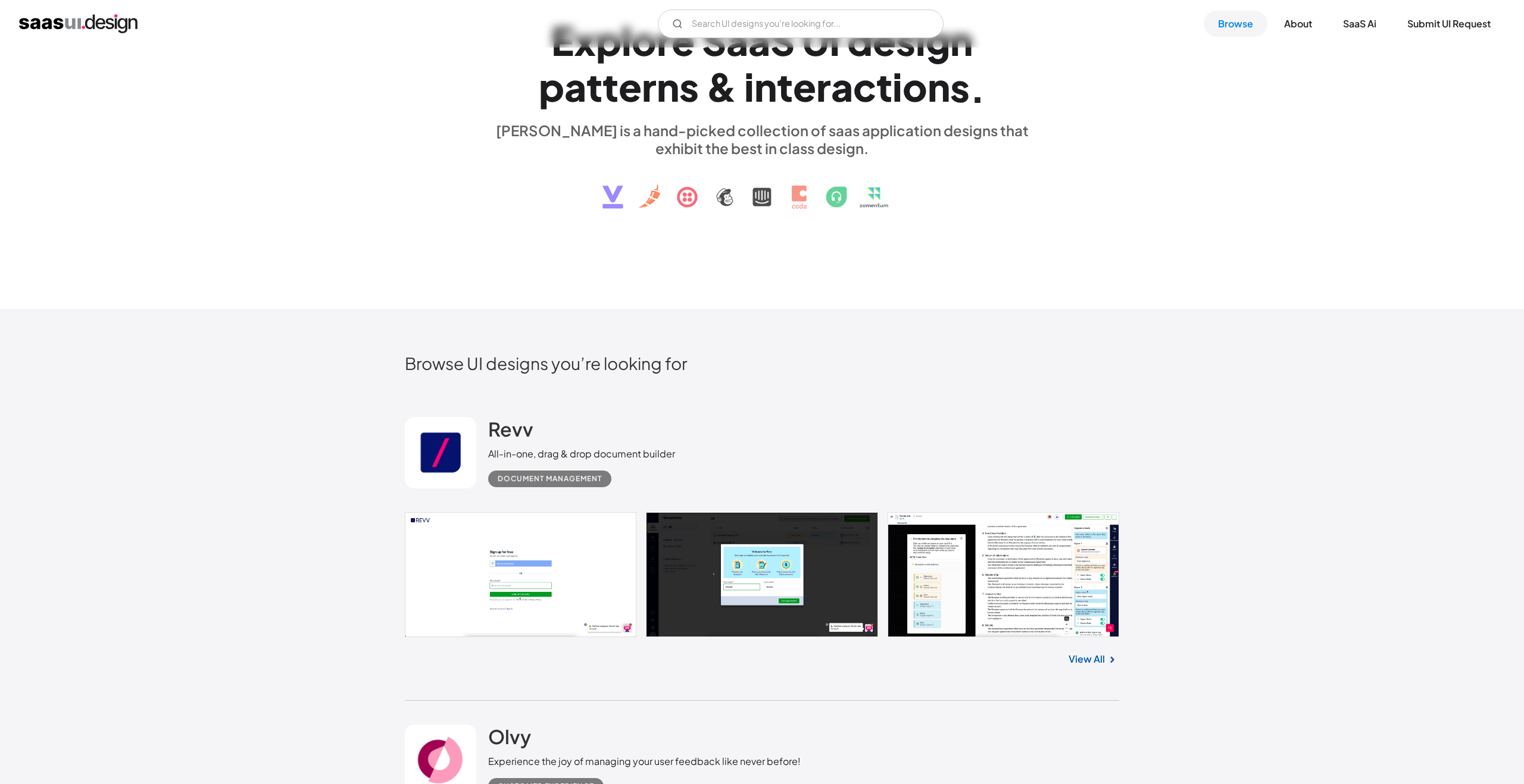
click at [535, 607] on link at bounding box center [762, 575] width 715 height 125
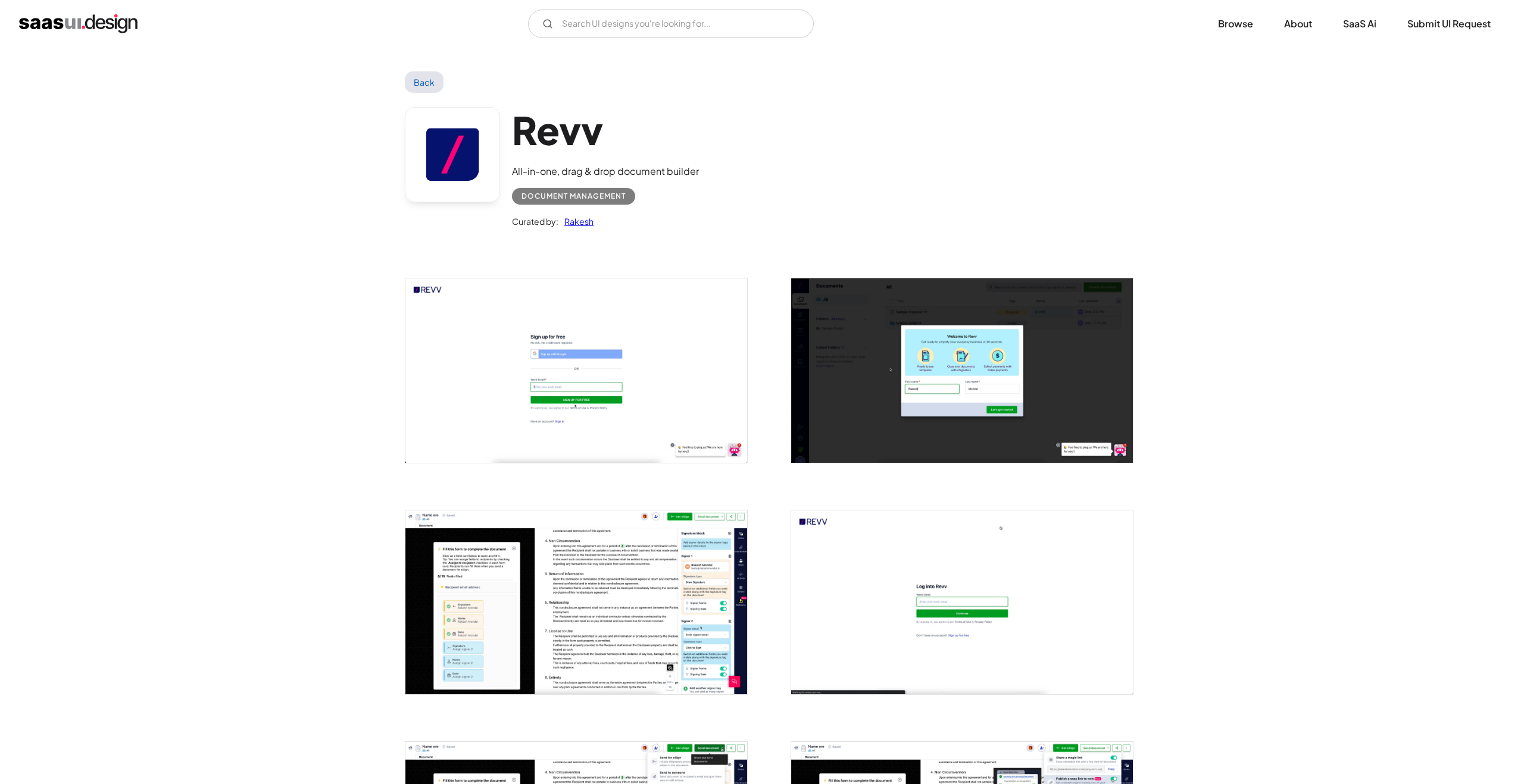
click at [869, 349] on img "open lightbox" at bounding box center [961, 371] width 342 height 184
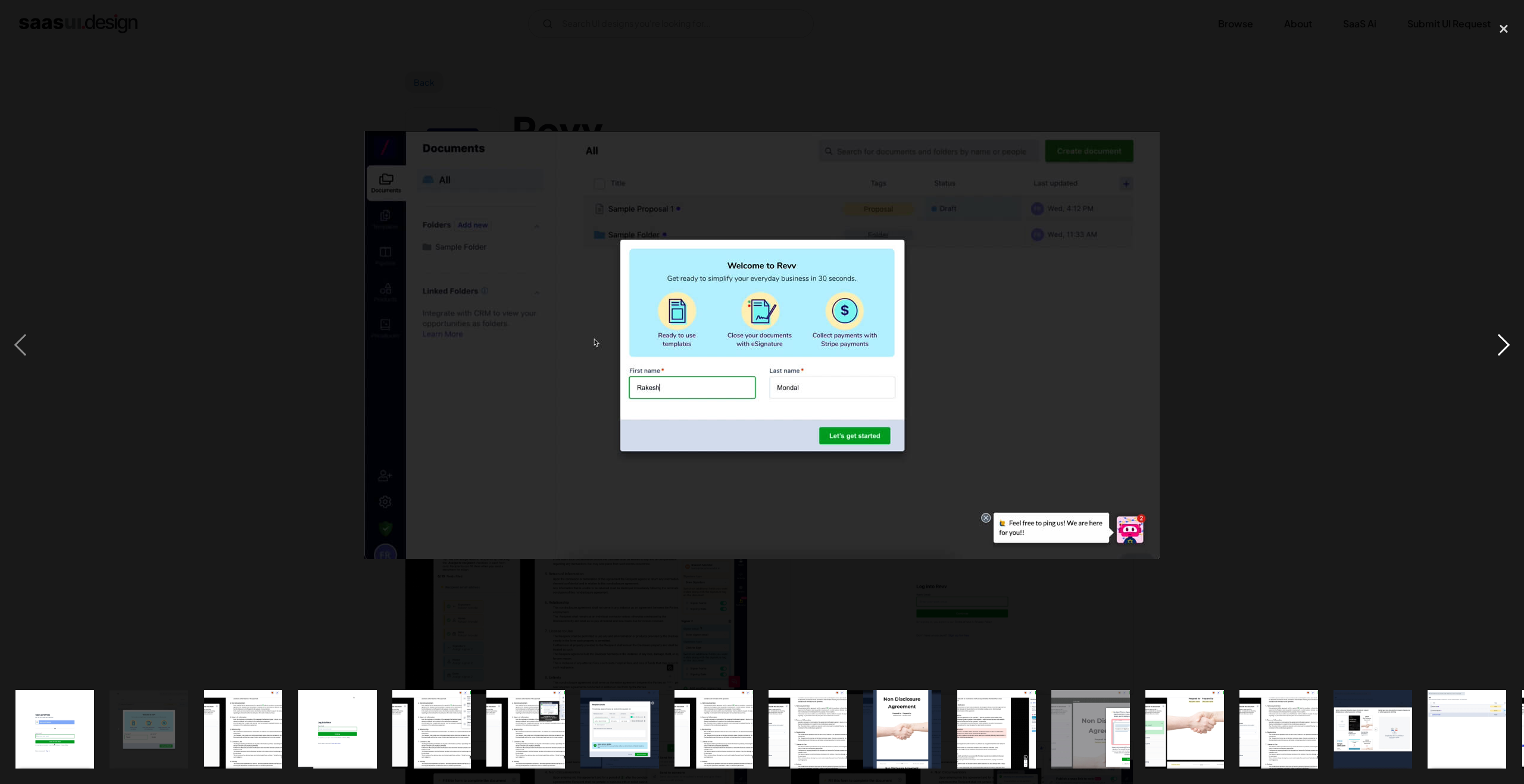
click at [1491, 352] on div "next image" at bounding box center [1503, 345] width 41 height 659
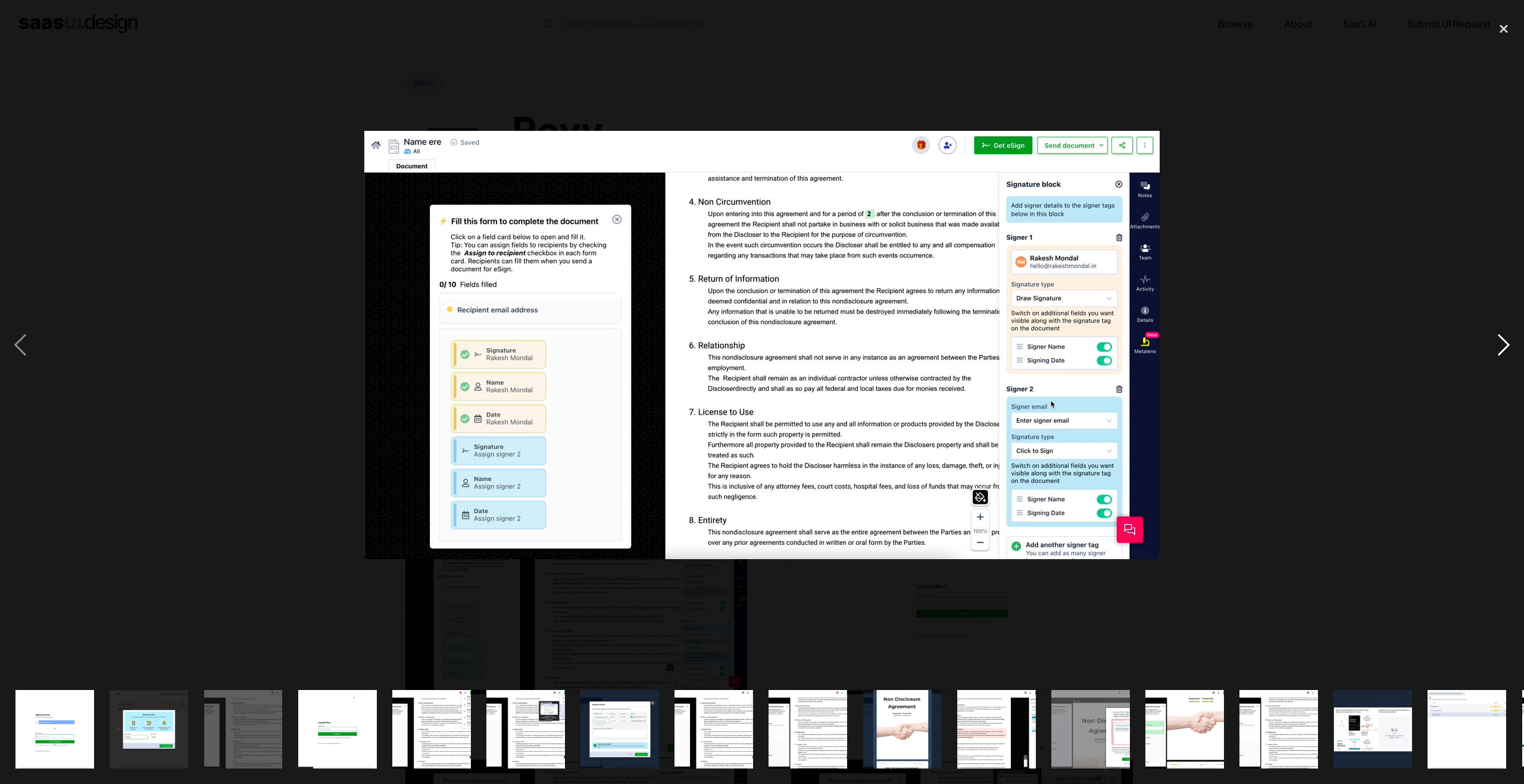
click at [1490, 352] on div "next image" at bounding box center [1503, 345] width 41 height 659
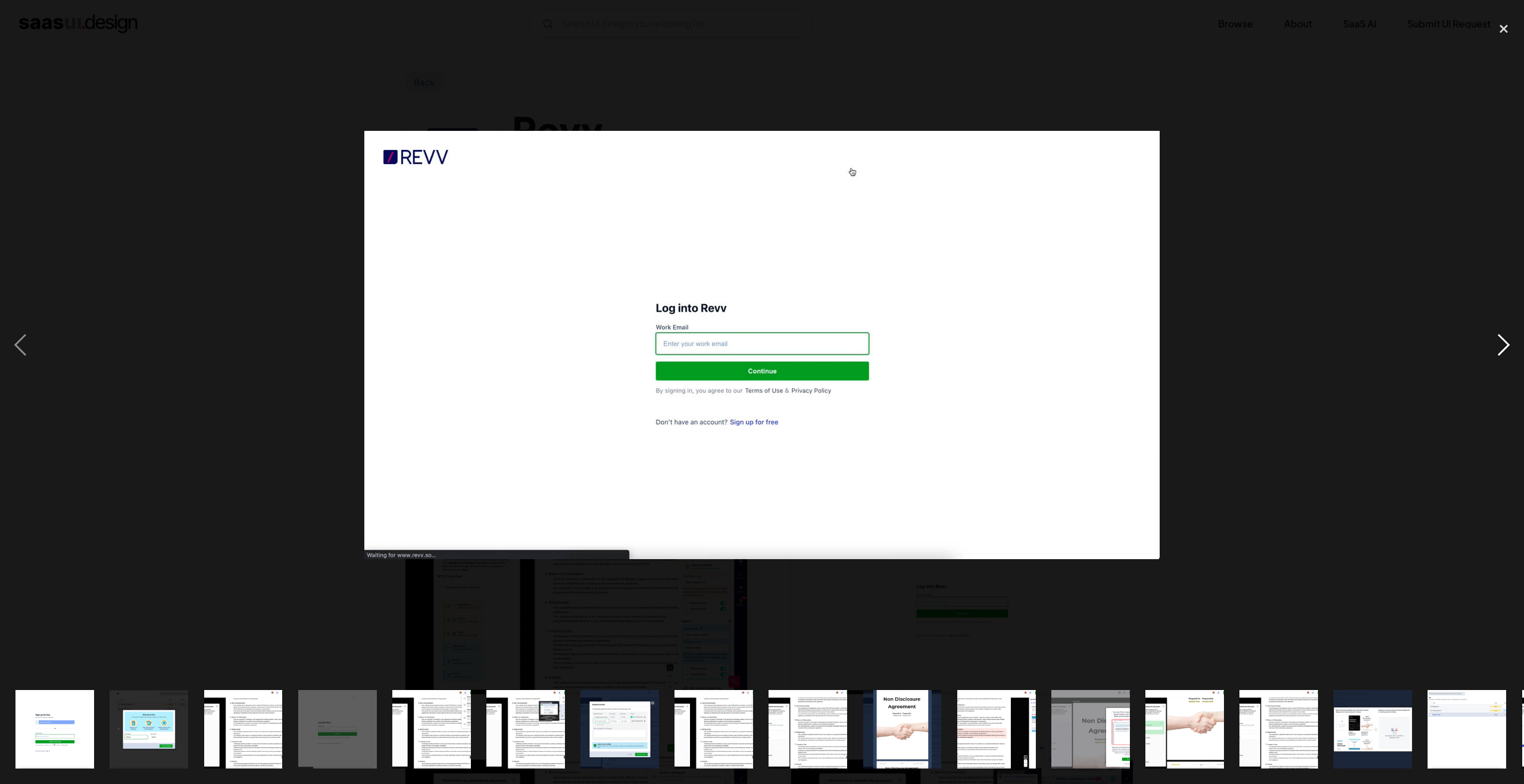
click at [1489, 353] on div "next image" at bounding box center [1503, 345] width 41 height 659
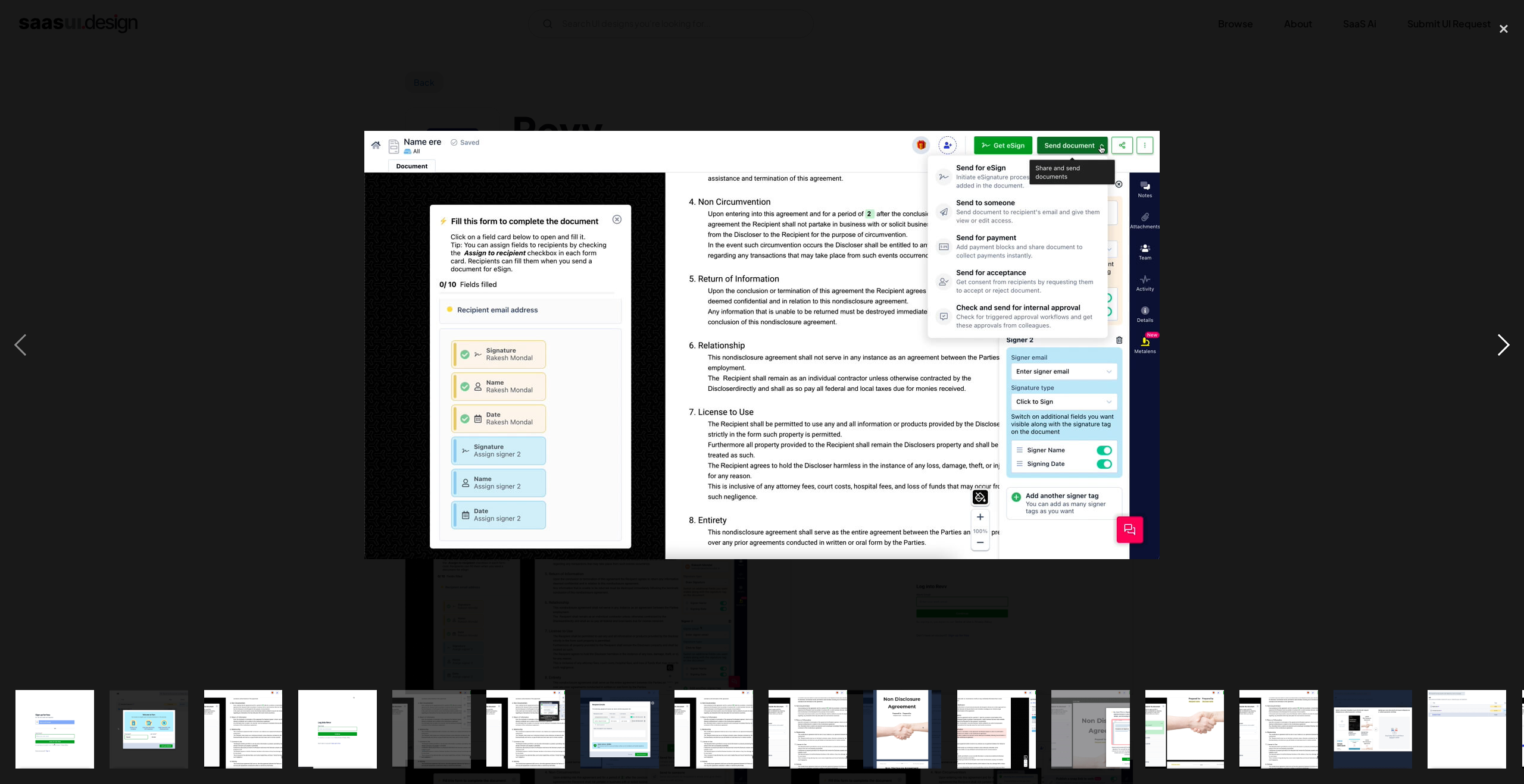
click at [1489, 353] on div "next image" at bounding box center [1503, 345] width 41 height 659
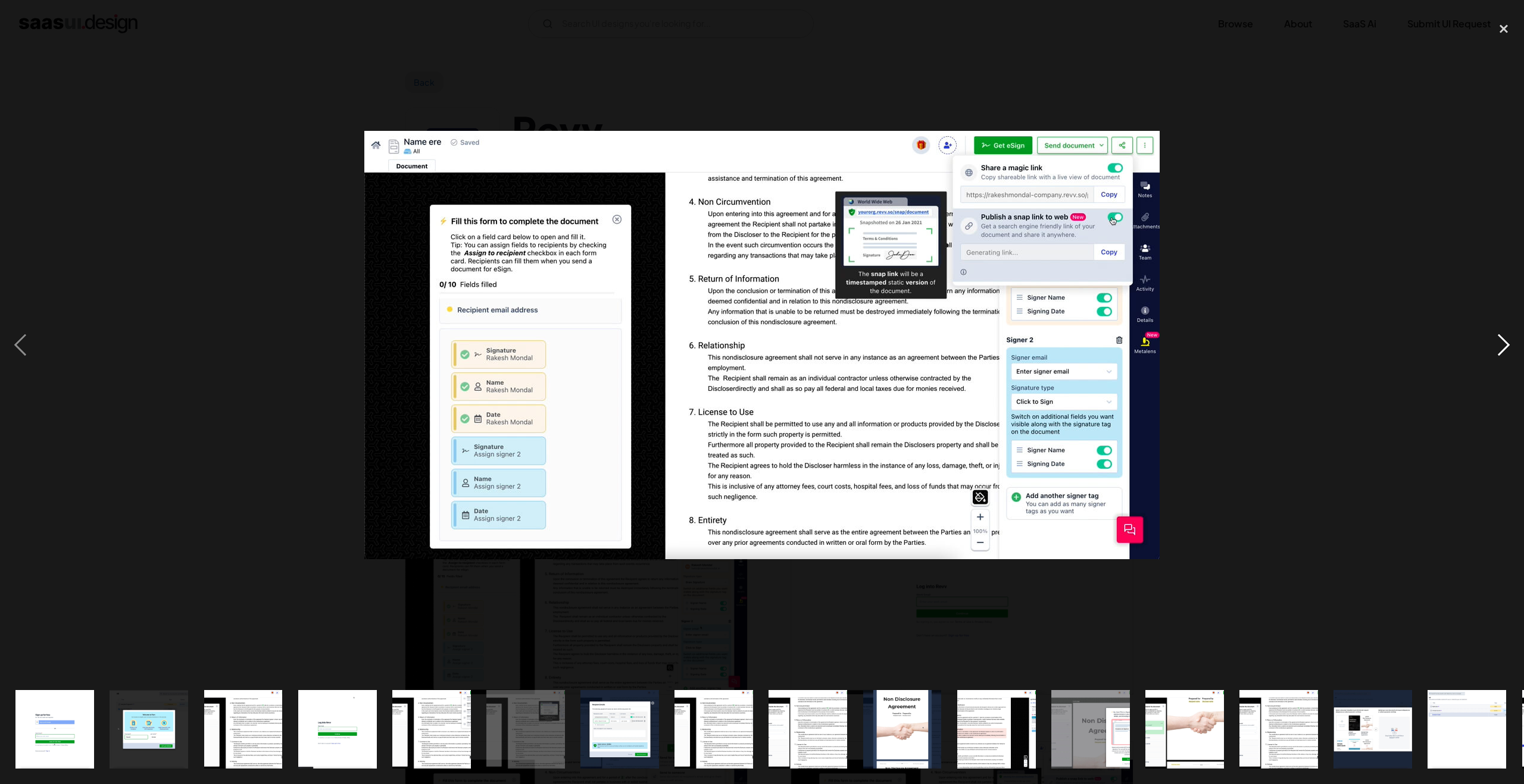
click at [1489, 353] on div "next image" at bounding box center [1503, 345] width 41 height 659
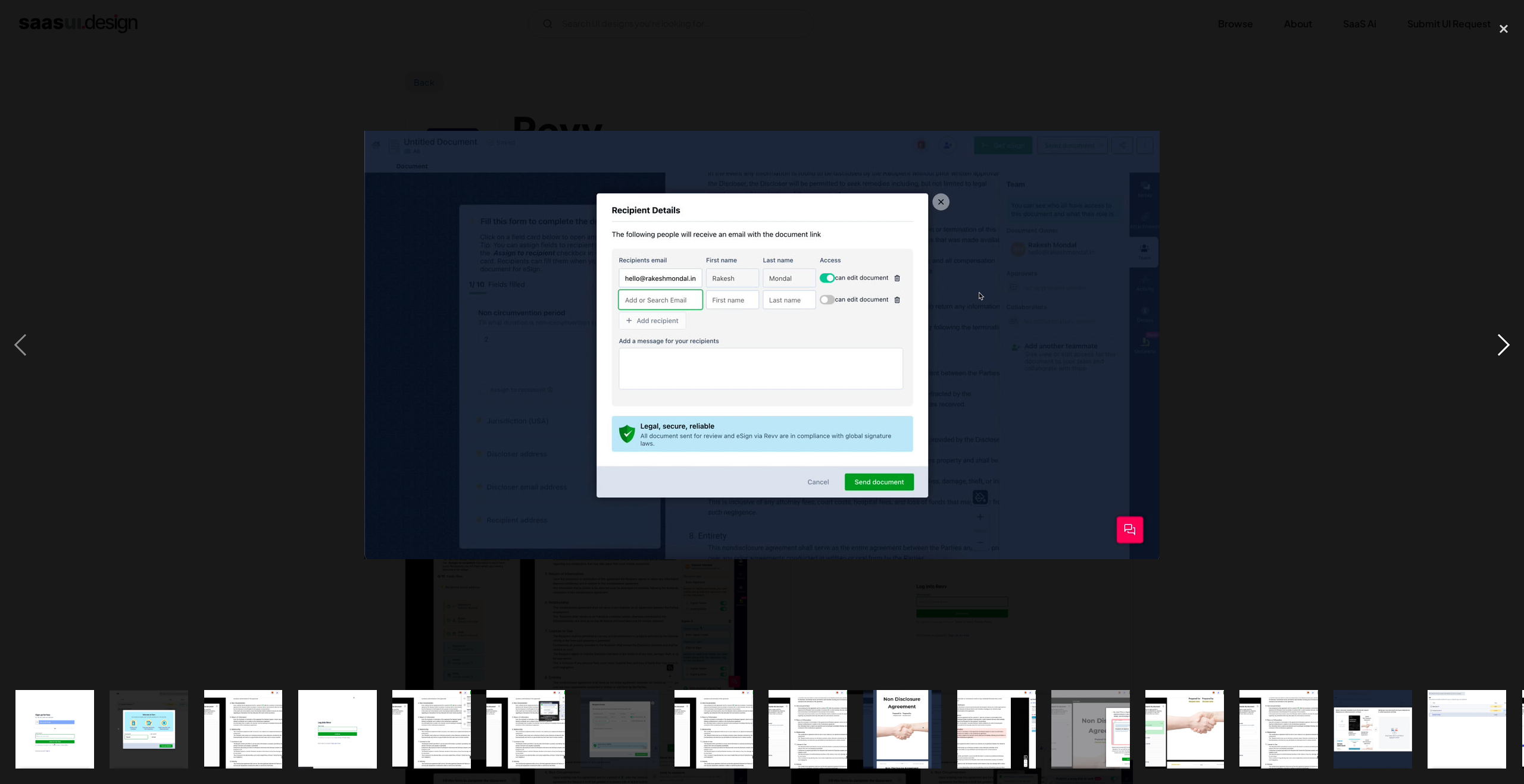
click at [1489, 353] on div "next image" at bounding box center [1503, 345] width 41 height 659
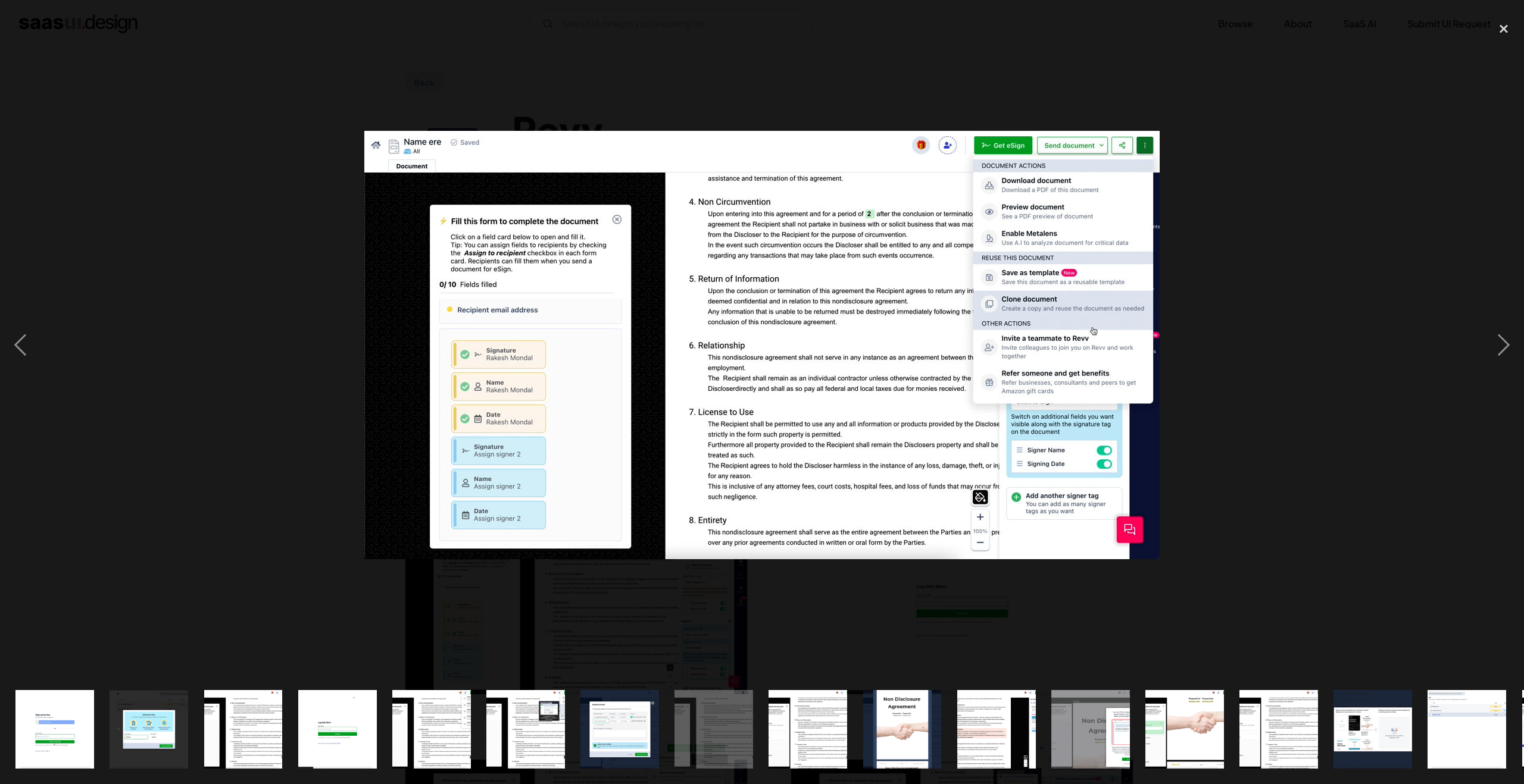
click at [1234, 106] on div at bounding box center [762, 345] width 1524 height 659
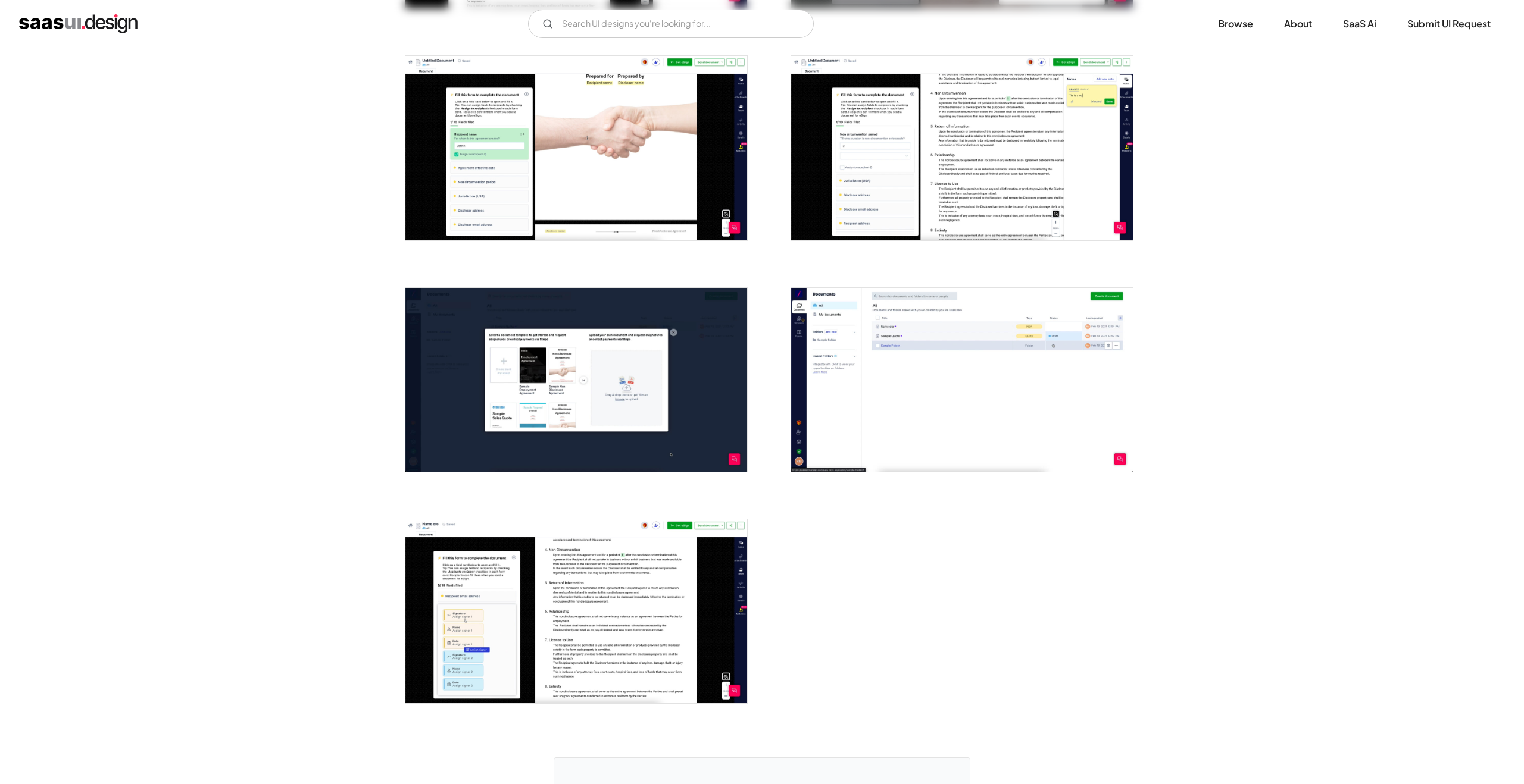
scroll to position [1963, 0]
